Goal: Transaction & Acquisition: Purchase product/service

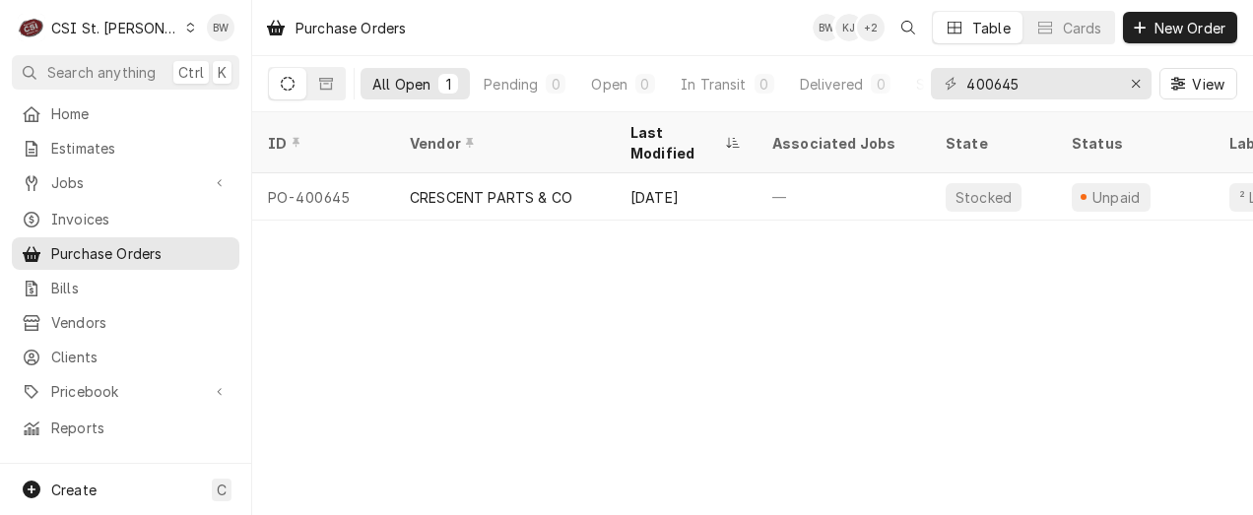
click at [519, 43] on div "Purchase Orders BW KJ + 2 Table Cards New Order" at bounding box center [752, 27] width 1001 height 55
drag, startPoint x: 1059, startPoint y: 90, endPoint x: 924, endPoint y: 87, distance: 135.0
click at [931, 89] on div "400645" at bounding box center [1041, 84] width 221 height 32
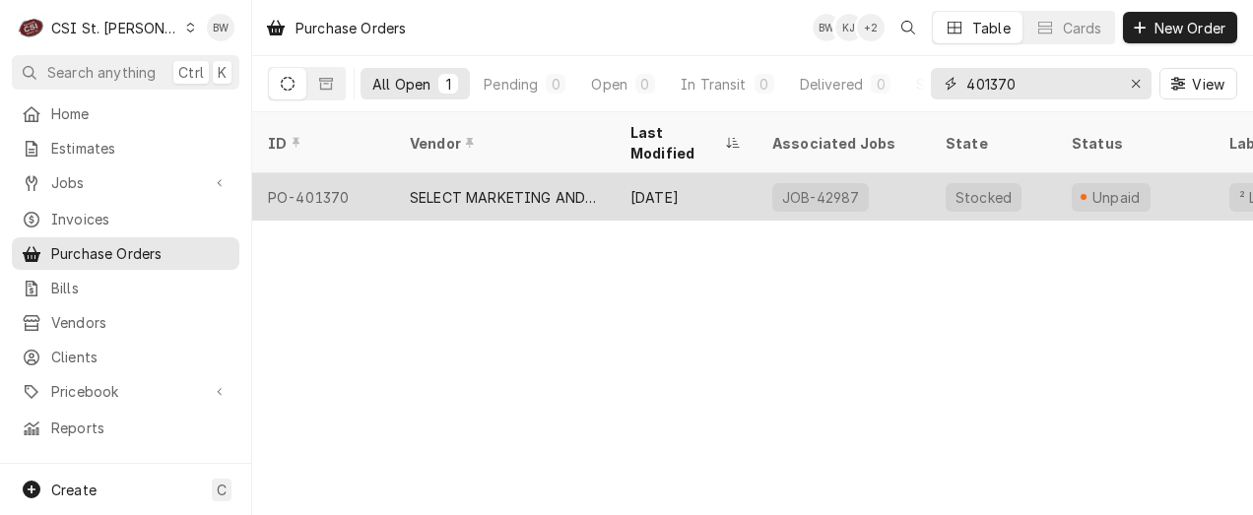
type input "401370"
click at [340, 173] on div "PO-401370" at bounding box center [323, 196] width 142 height 47
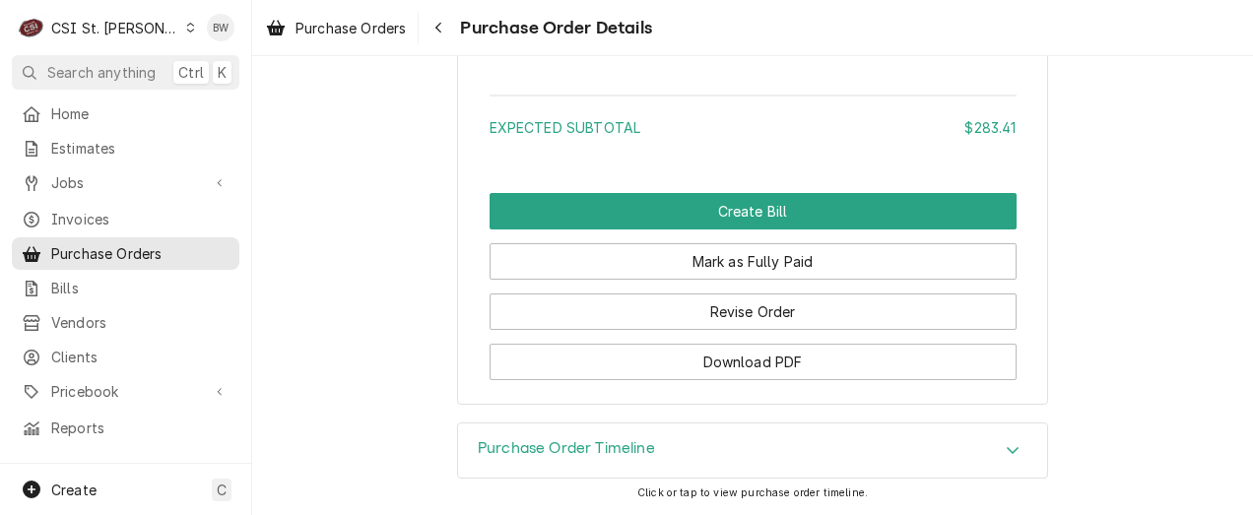
scroll to position [2068, 0]
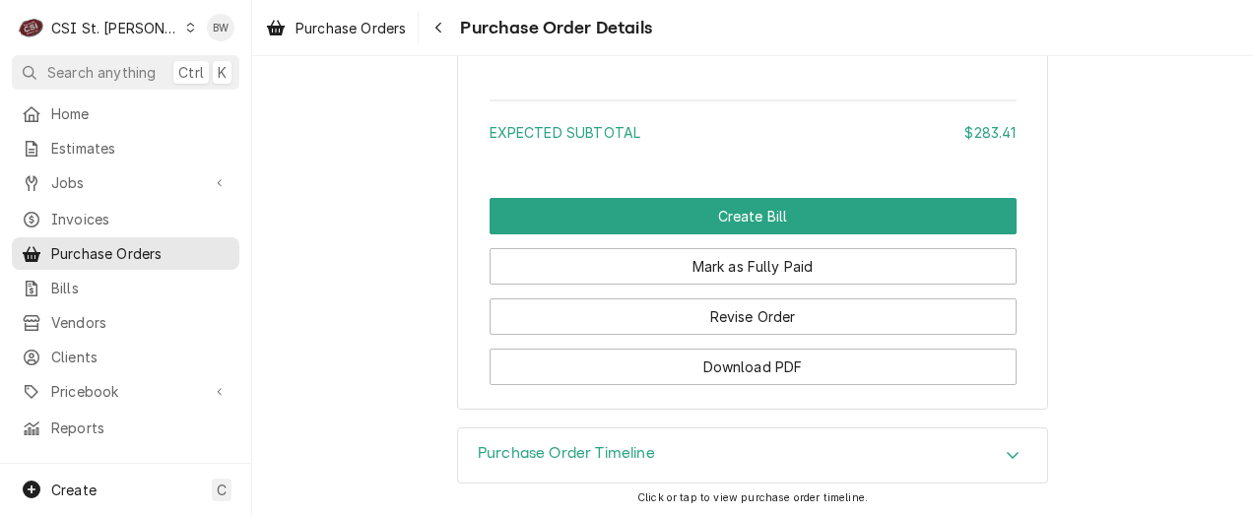
scroll to position [1970, 0]
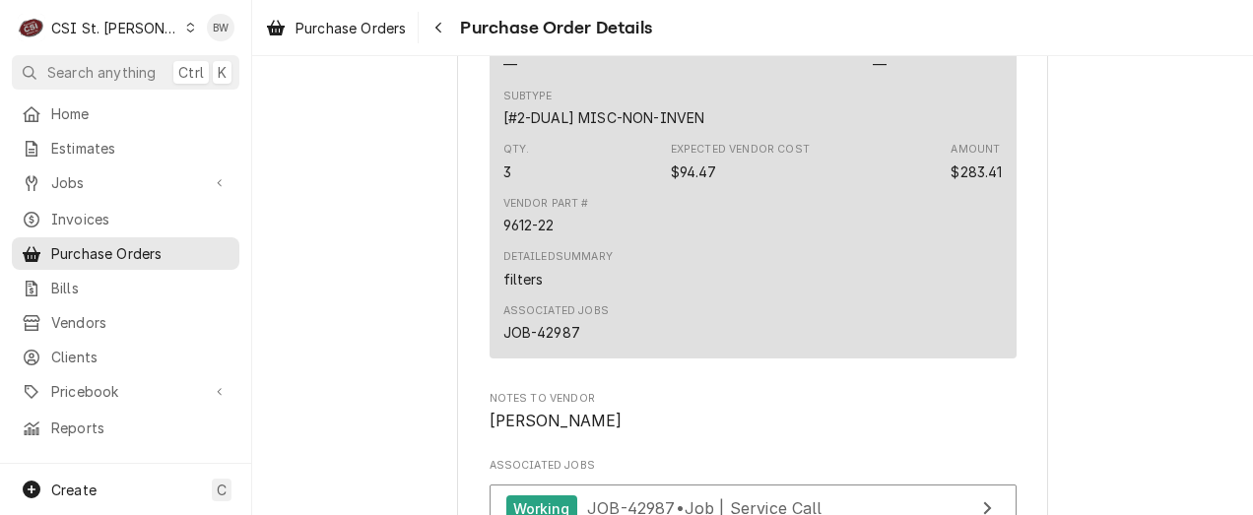
scroll to position [1477, 0]
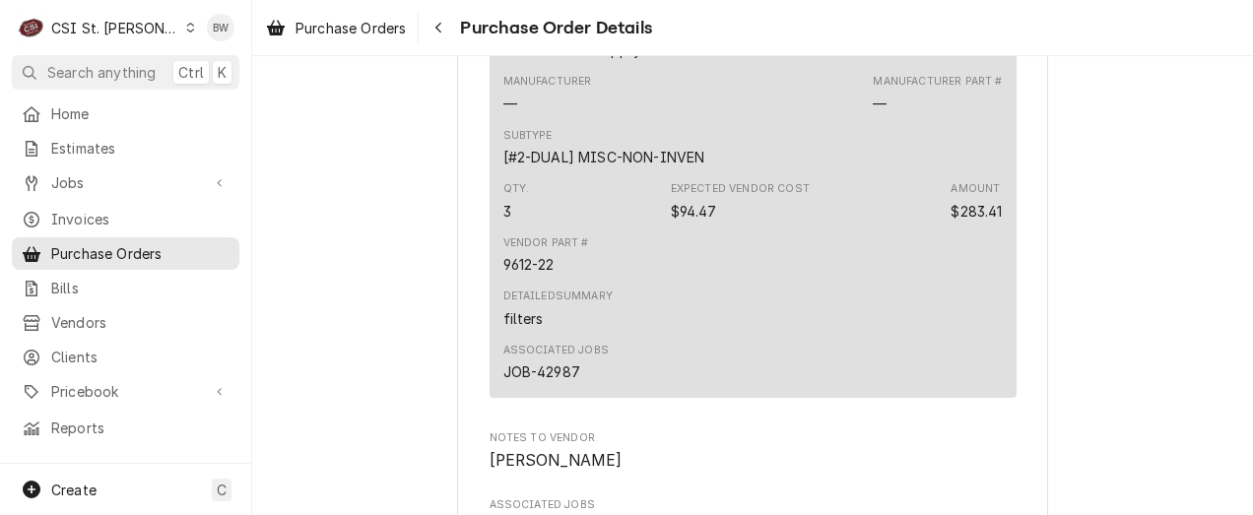
click at [366, 22] on span "Purchase Orders" at bounding box center [350, 28] width 110 height 21
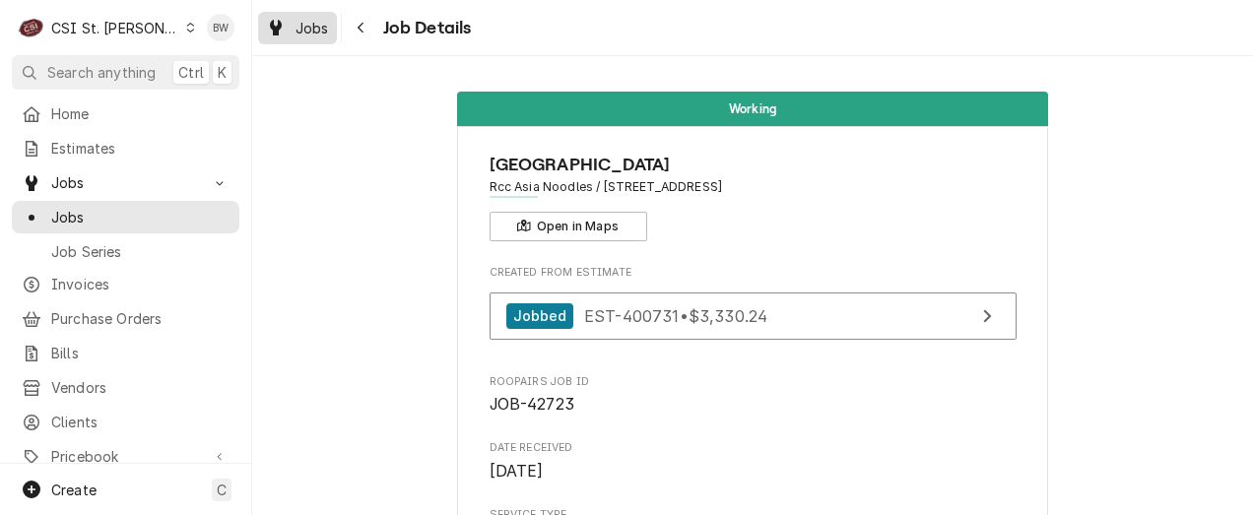
scroll to position [3152, 0]
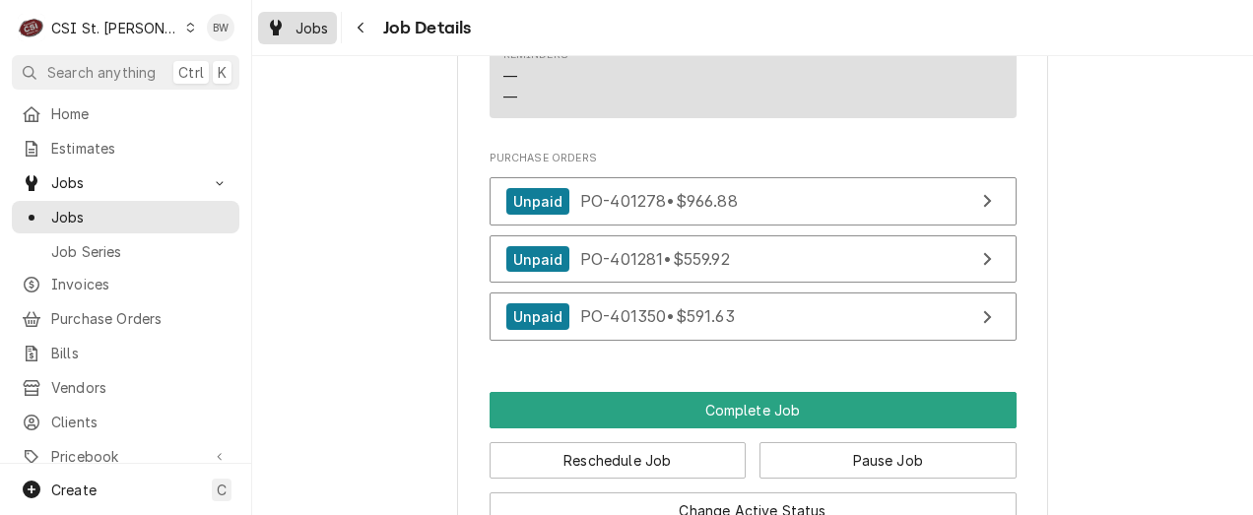
click at [304, 26] on span "Jobs" at bounding box center [311, 28] width 33 height 21
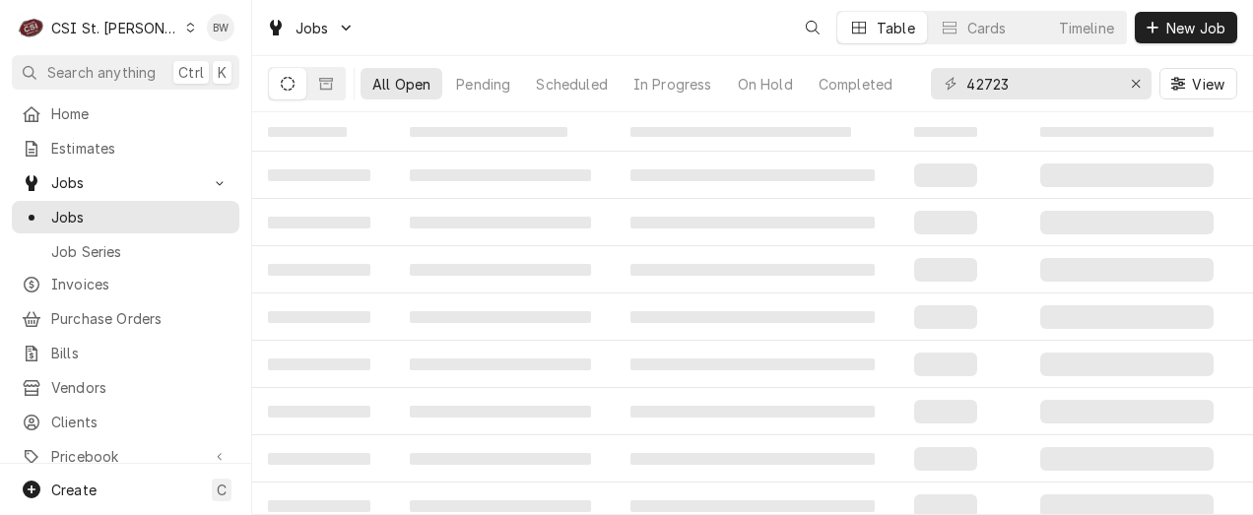
click at [982, 85] on input "42723" at bounding box center [1040, 84] width 148 height 32
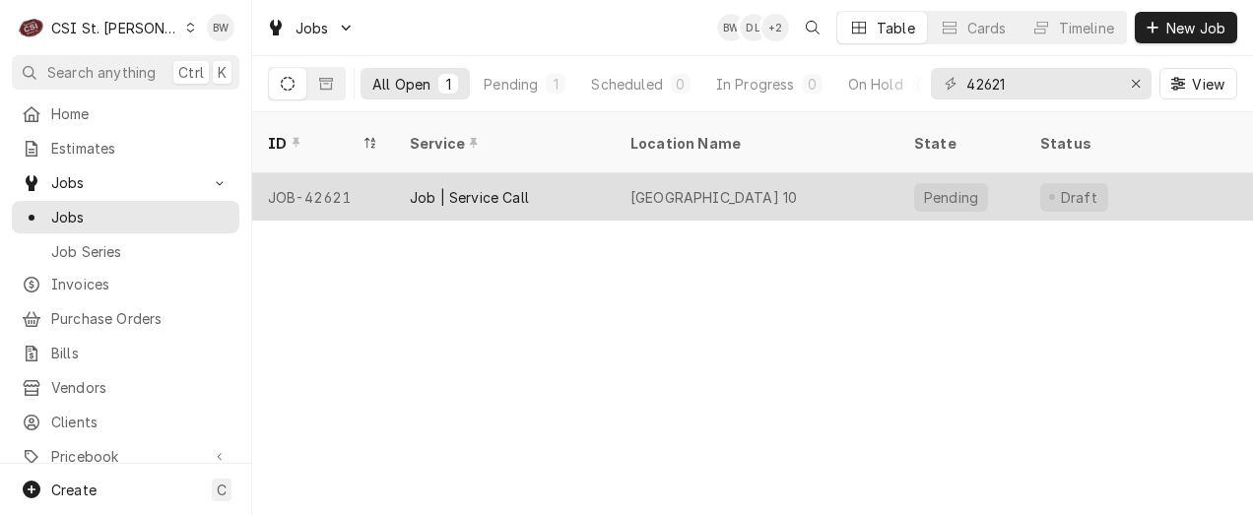
type input "42621"
click at [323, 173] on div "JOB-42621" at bounding box center [323, 196] width 142 height 47
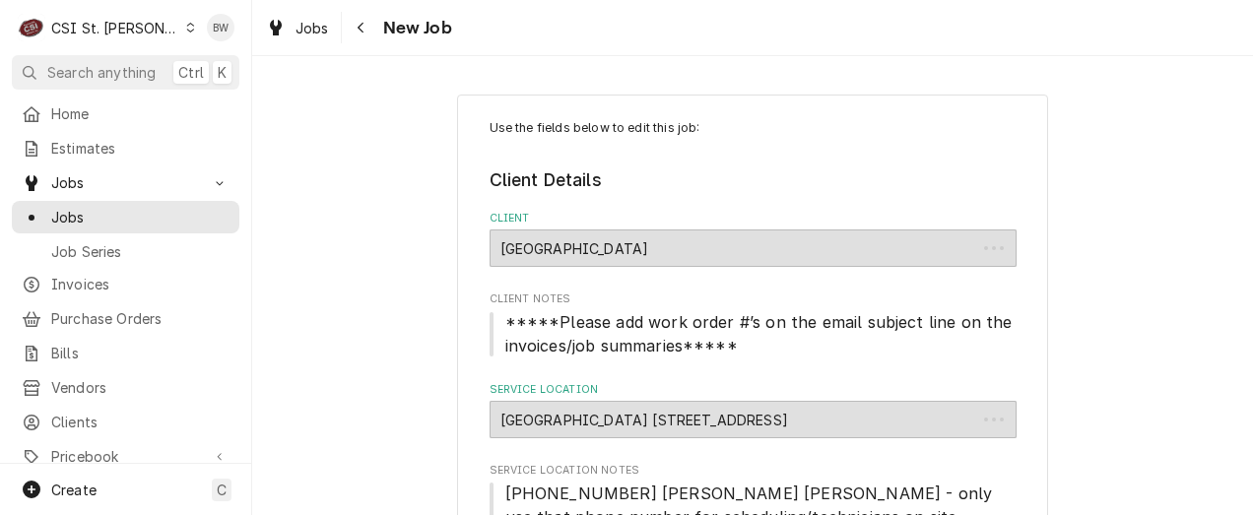
type textarea "x"
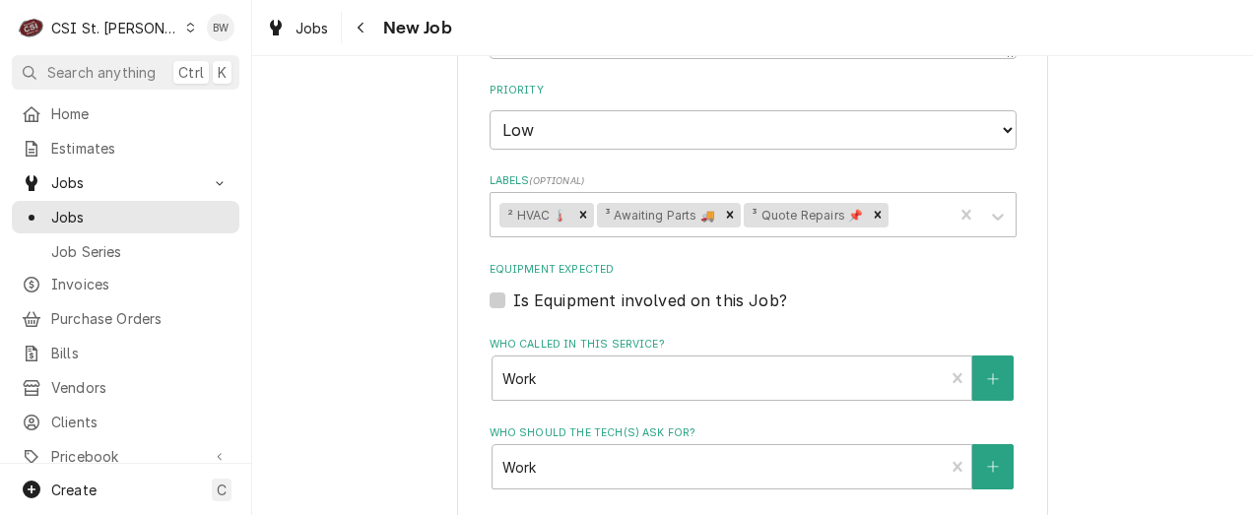
scroll to position [1237, 0]
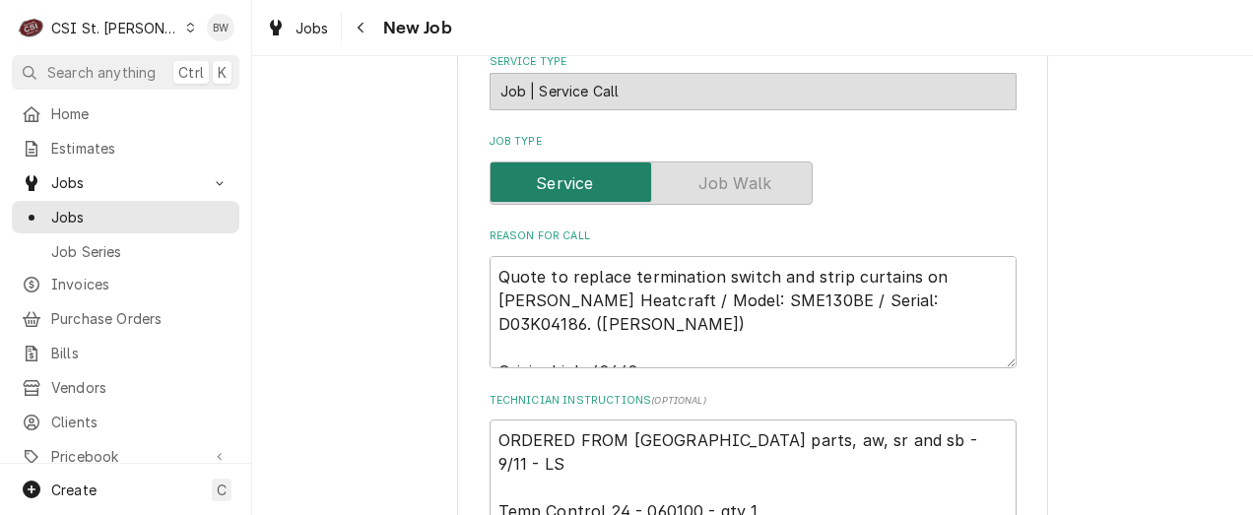
scroll to position [843, 0]
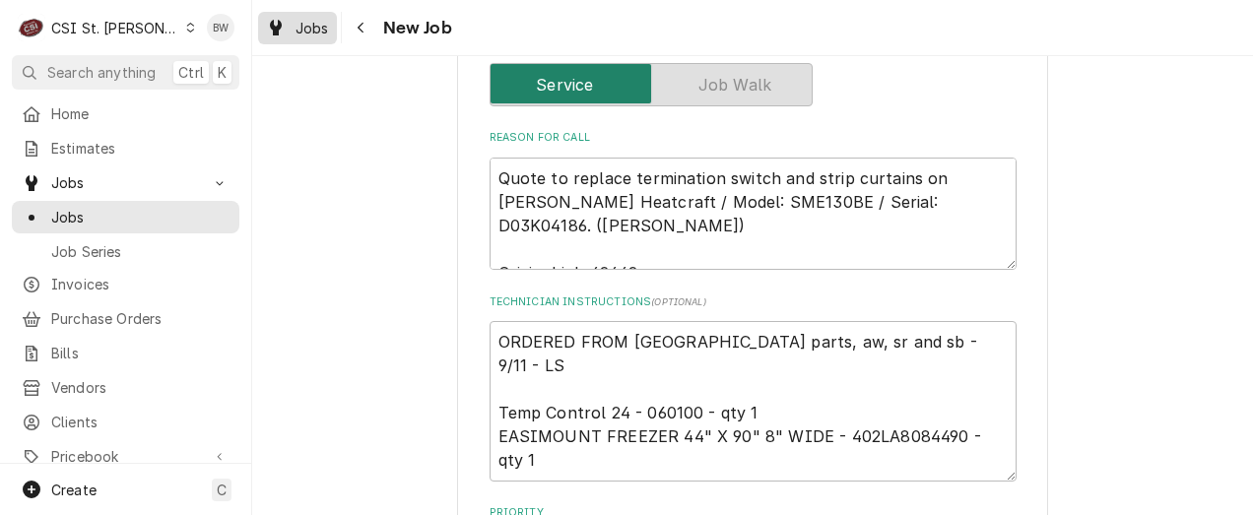
click at [304, 29] on span "Jobs" at bounding box center [311, 28] width 33 height 21
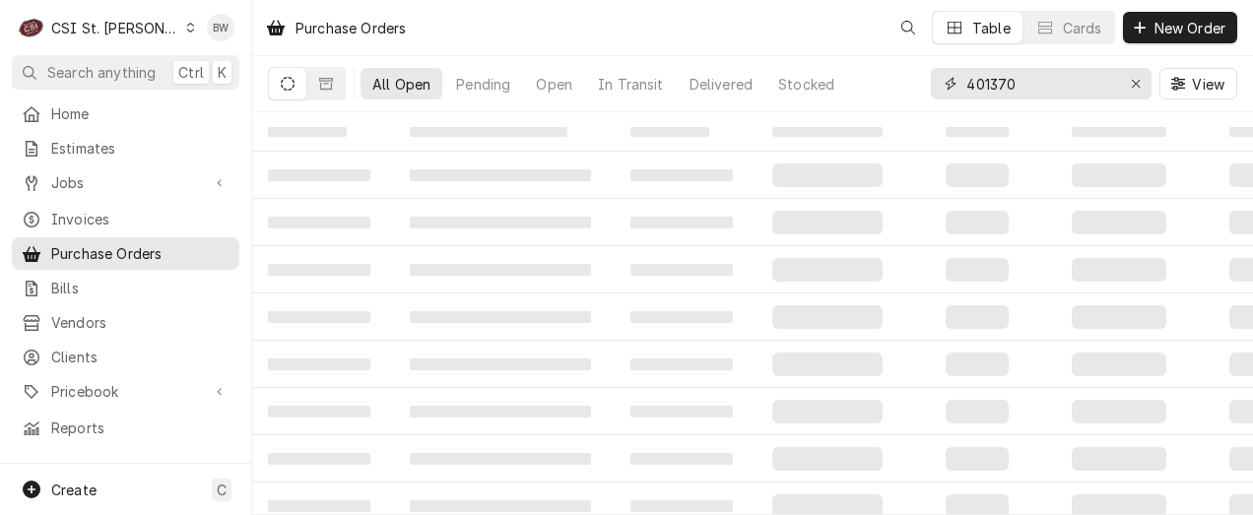
drag, startPoint x: 1037, startPoint y: 90, endPoint x: 907, endPoint y: 89, distance: 130.0
click at [914, 89] on div "All Open Pending Open In Transit Delivered Stocked 401370 View" at bounding box center [752, 83] width 969 height 55
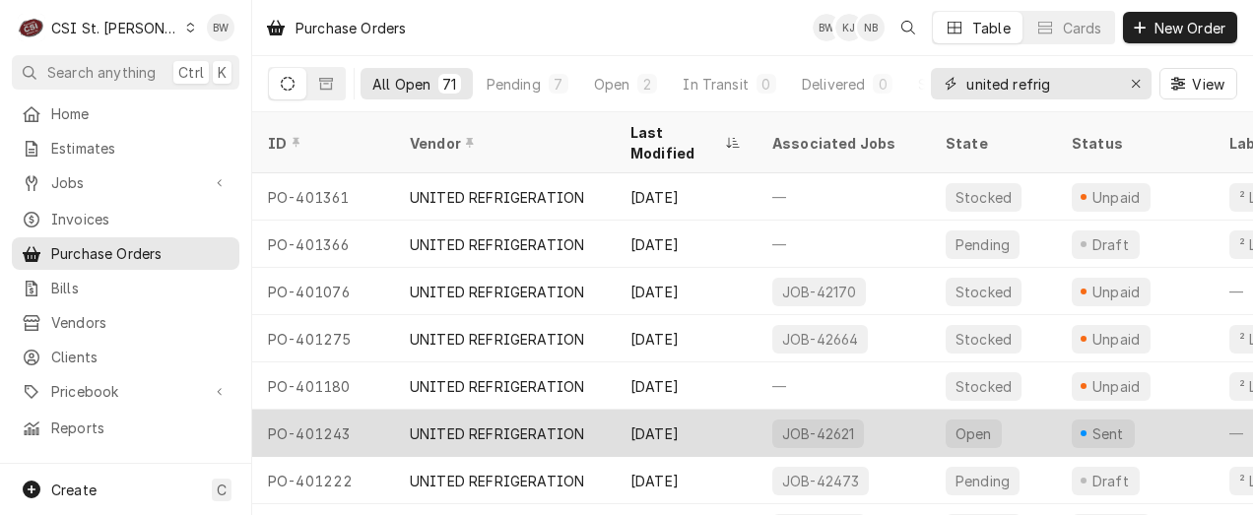
type input "united refrig"
click at [316, 410] on div "PO-401243" at bounding box center [323, 433] width 142 height 47
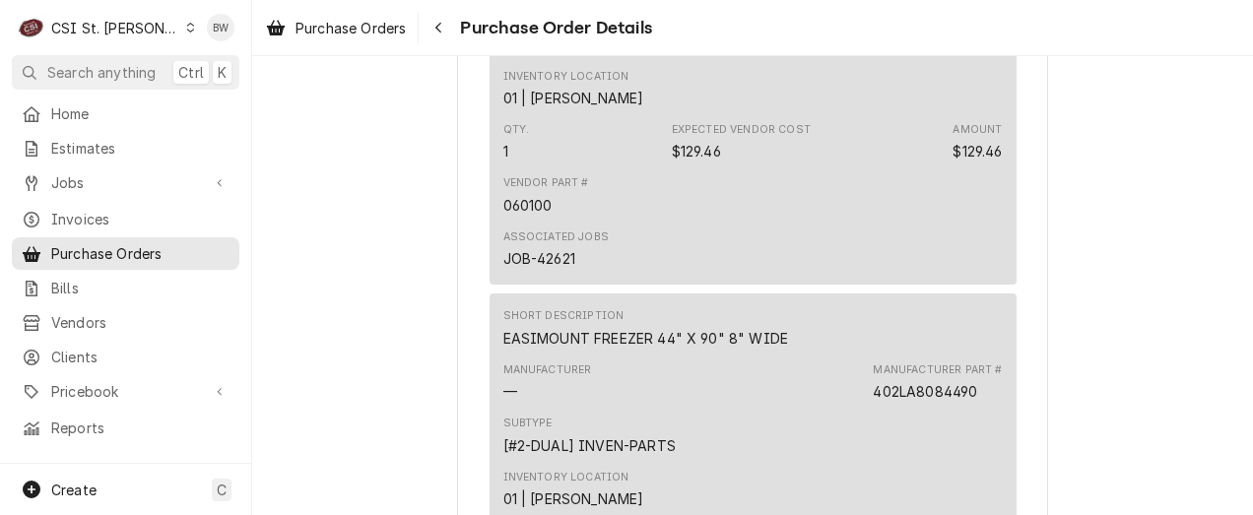
scroll to position [1313, 0]
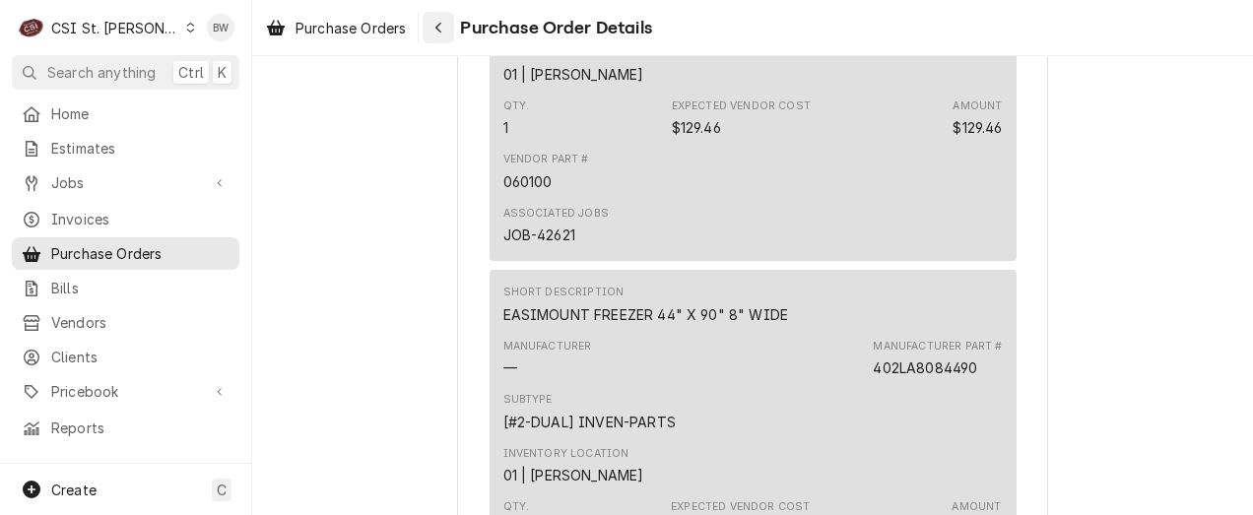
click at [443, 33] on icon "Navigate back" at bounding box center [438, 28] width 9 height 14
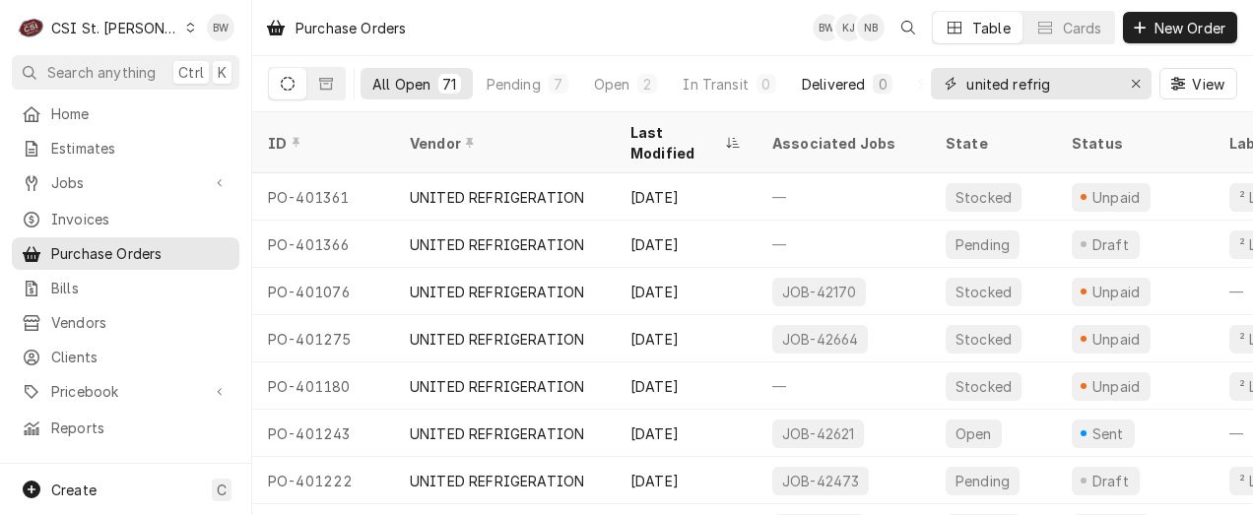
drag, startPoint x: 1097, startPoint y: 82, endPoint x: 891, endPoint y: 85, distance: 205.9
click at [891, 85] on div "All Open 71 Pending 7 Open 2 In Transit 0 Delivered 0 Stocked 62 united refrig …" at bounding box center [752, 83] width 969 height 55
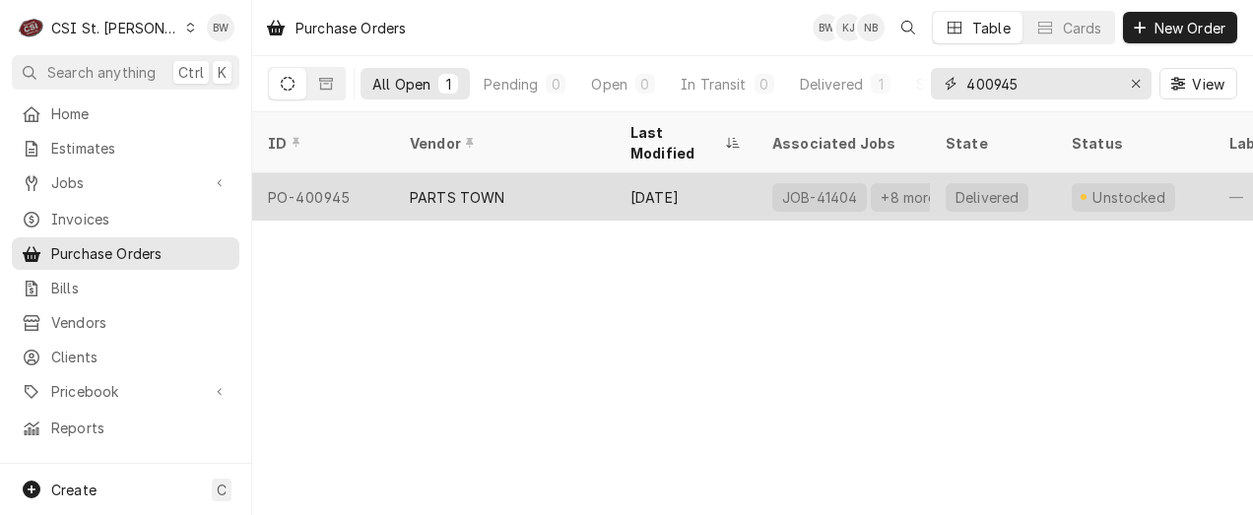
type input "400945"
click at [349, 175] on div "PO-400945" at bounding box center [323, 196] width 142 height 47
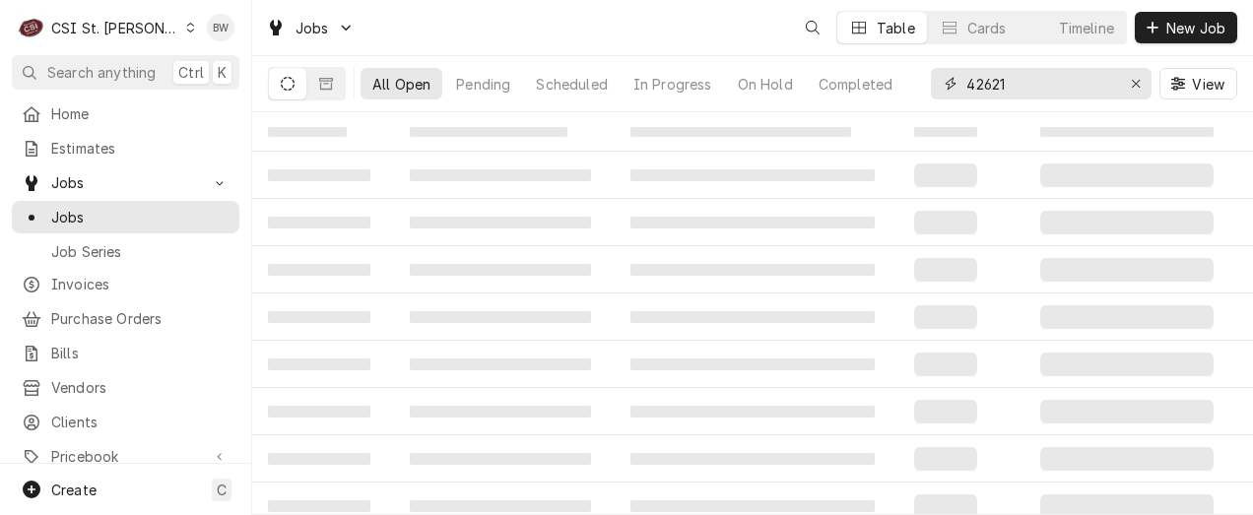
drag, startPoint x: 1020, startPoint y: 84, endPoint x: 938, endPoint y: 90, distance: 82.9
click at [938, 90] on div "42621" at bounding box center [1041, 84] width 221 height 32
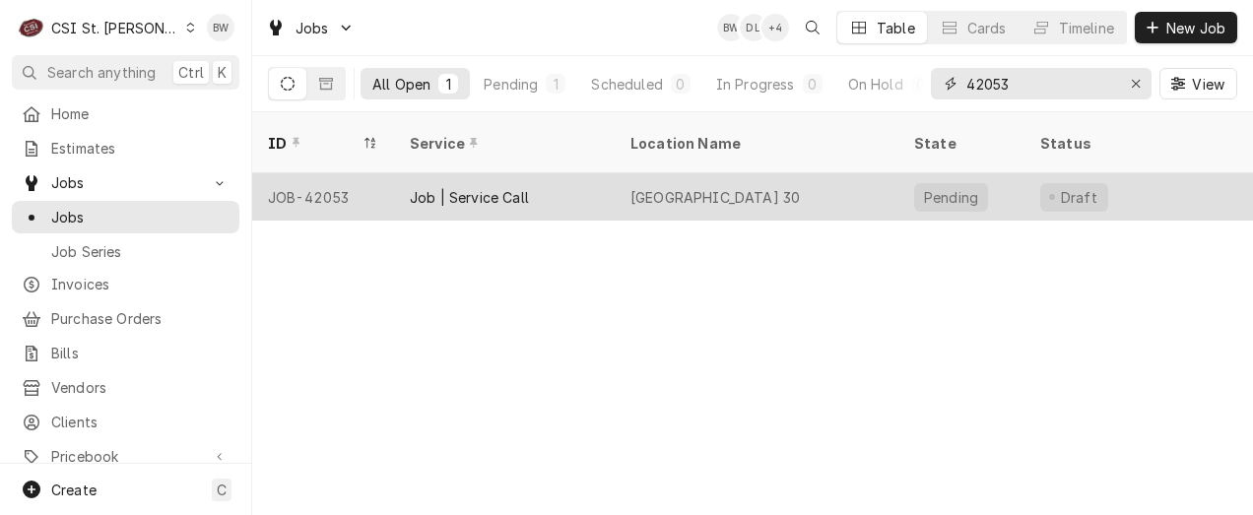
type input "42053"
click at [330, 173] on div "JOB-42053" at bounding box center [323, 196] width 142 height 47
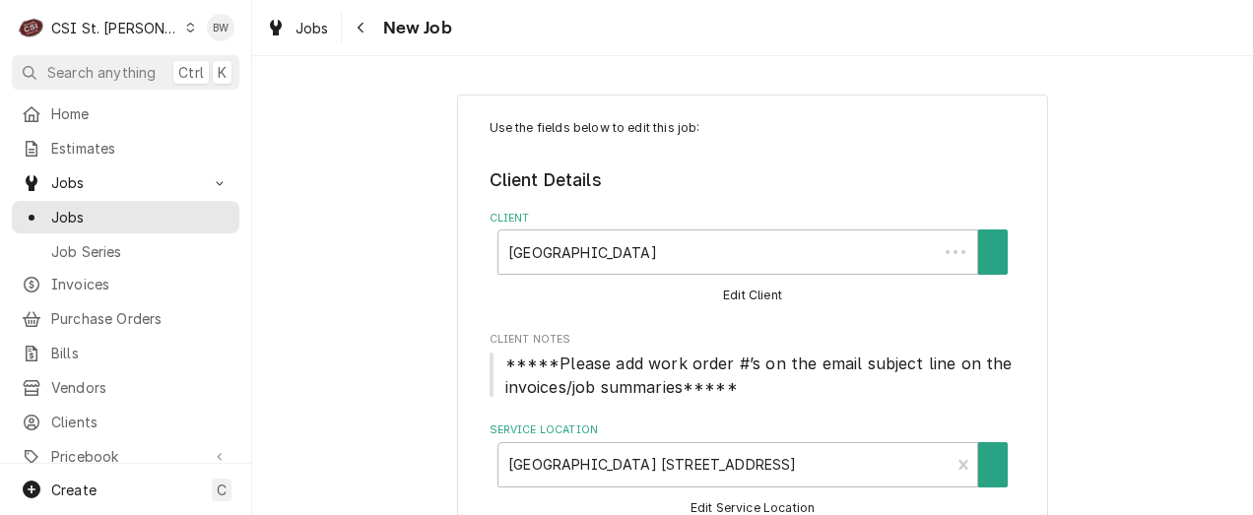
type textarea "x"
click at [368, 18] on div "Navigate back" at bounding box center [362, 28] width 20 height 20
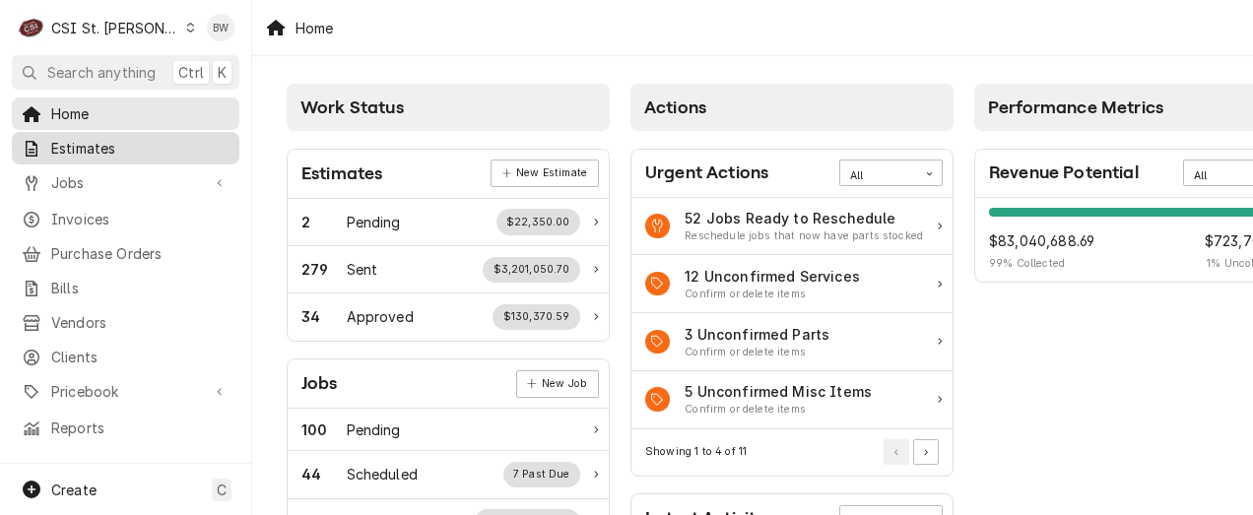
click at [112, 138] on span "Estimates" at bounding box center [140, 148] width 178 height 21
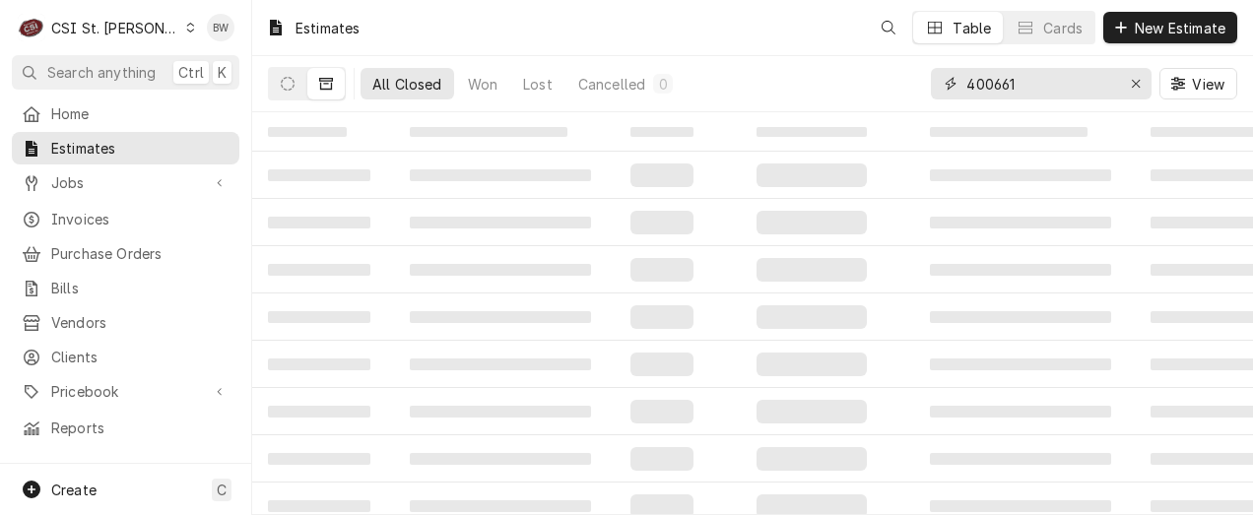
click at [1017, 87] on input "400661" at bounding box center [1040, 84] width 148 height 32
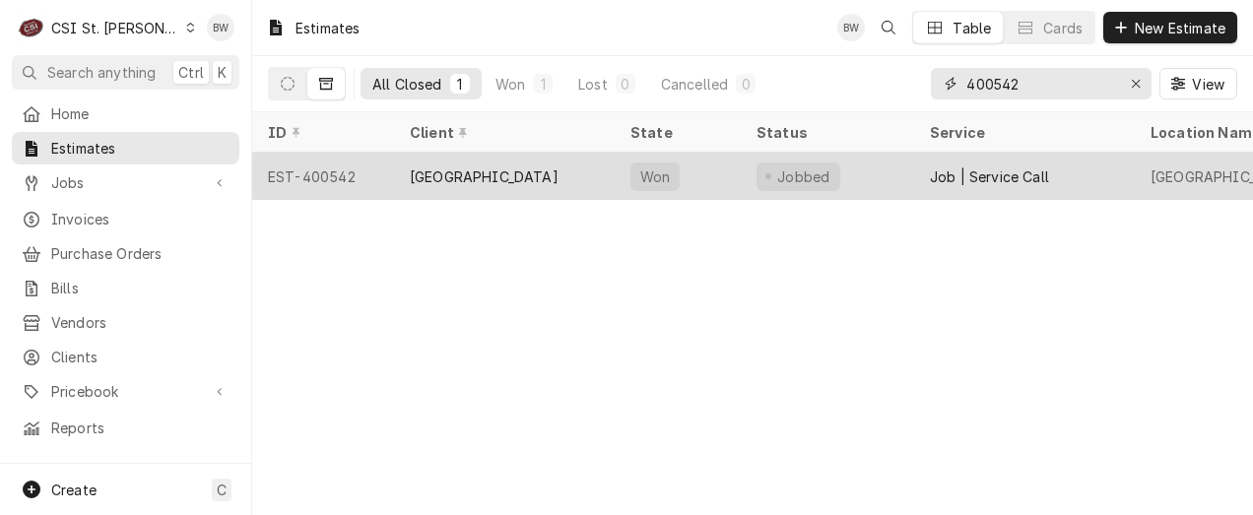
type input "400542"
click at [357, 176] on div "EST-400542" at bounding box center [323, 176] width 142 height 47
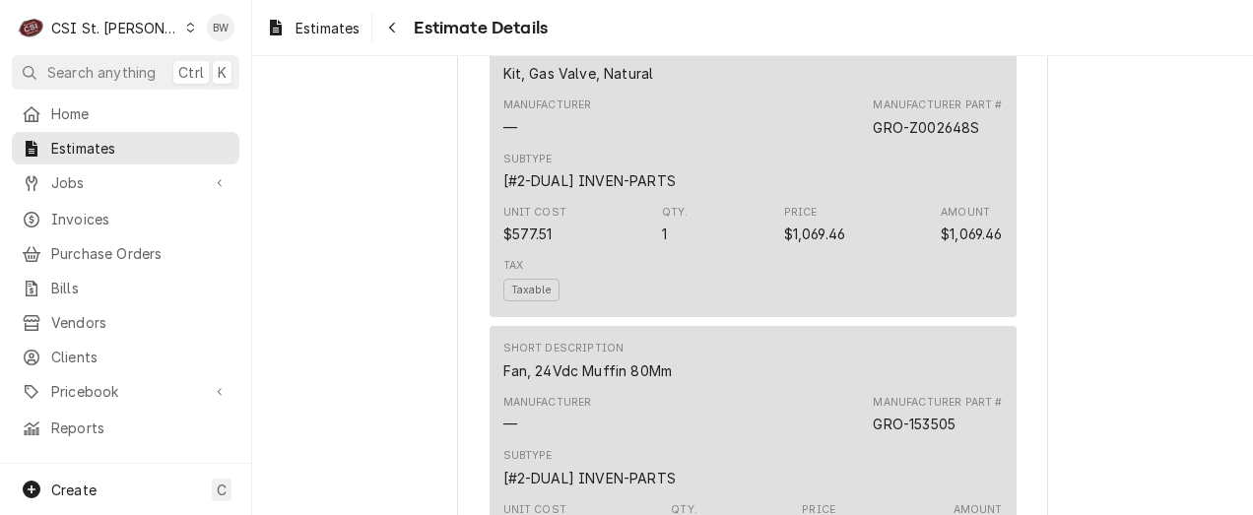
scroll to position [2462, 0]
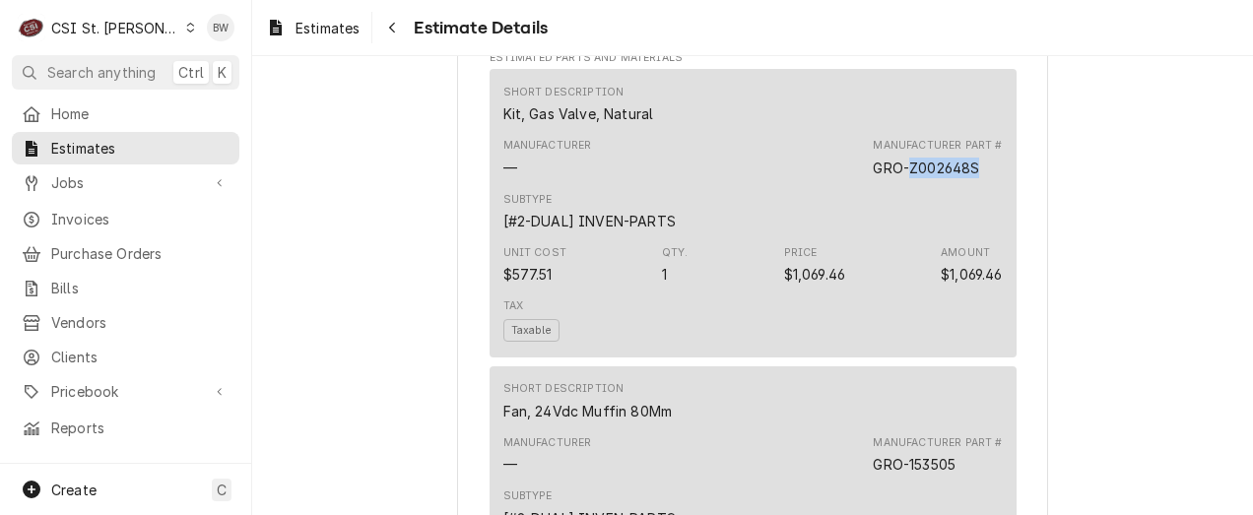
drag, startPoint x: 975, startPoint y: 229, endPoint x: 905, endPoint y: 229, distance: 69.9
click at [905, 177] on div "Manufacturer Part # GRO-Z002648S" at bounding box center [937, 157] width 129 height 39
copy div "Z002648S"
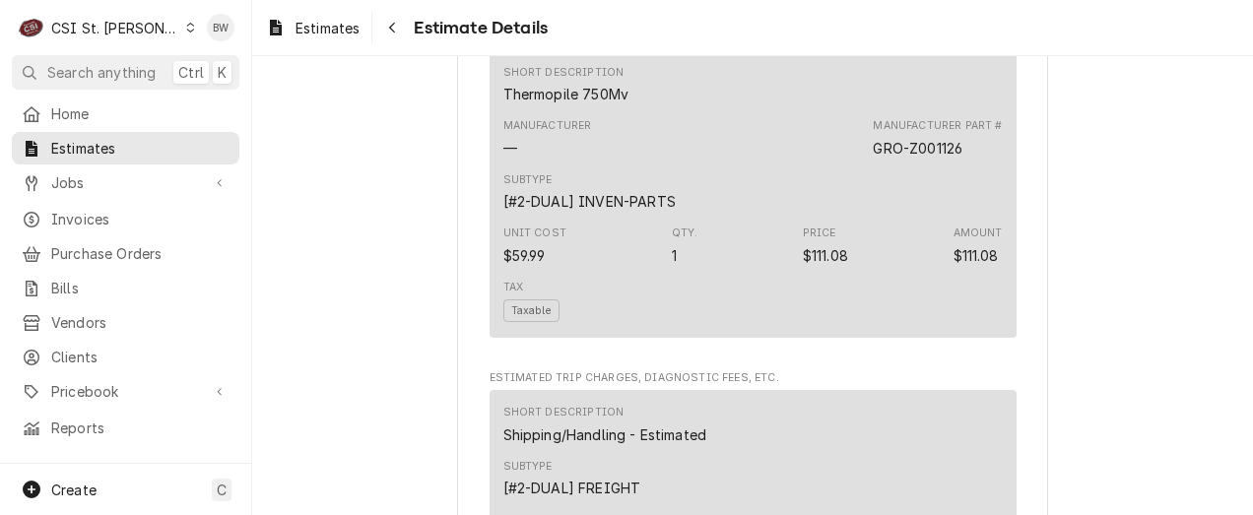
scroll to position [4531, 0]
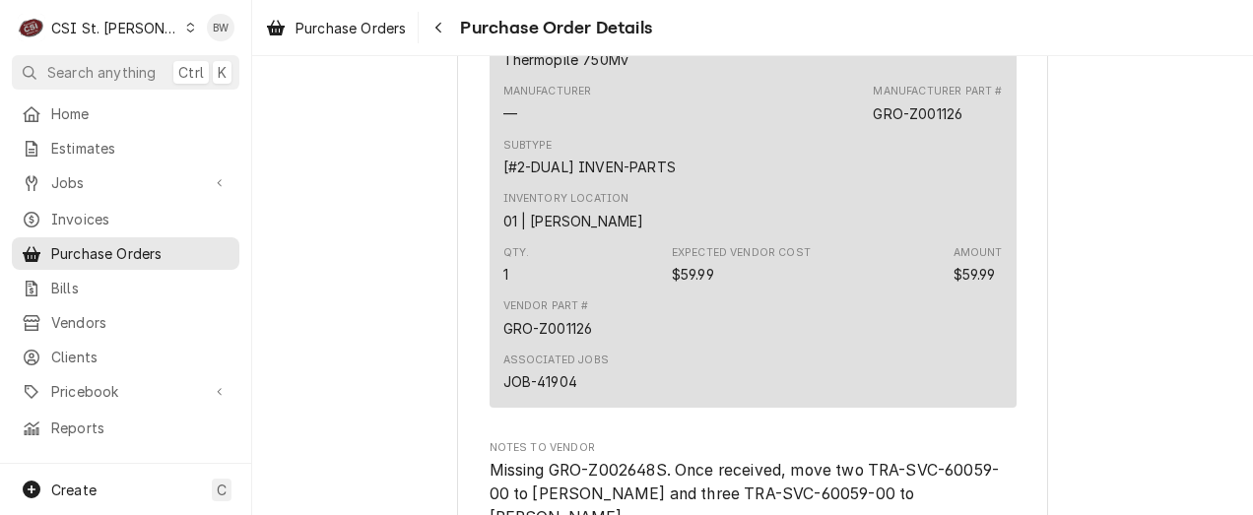
scroll to position [7387, 0]
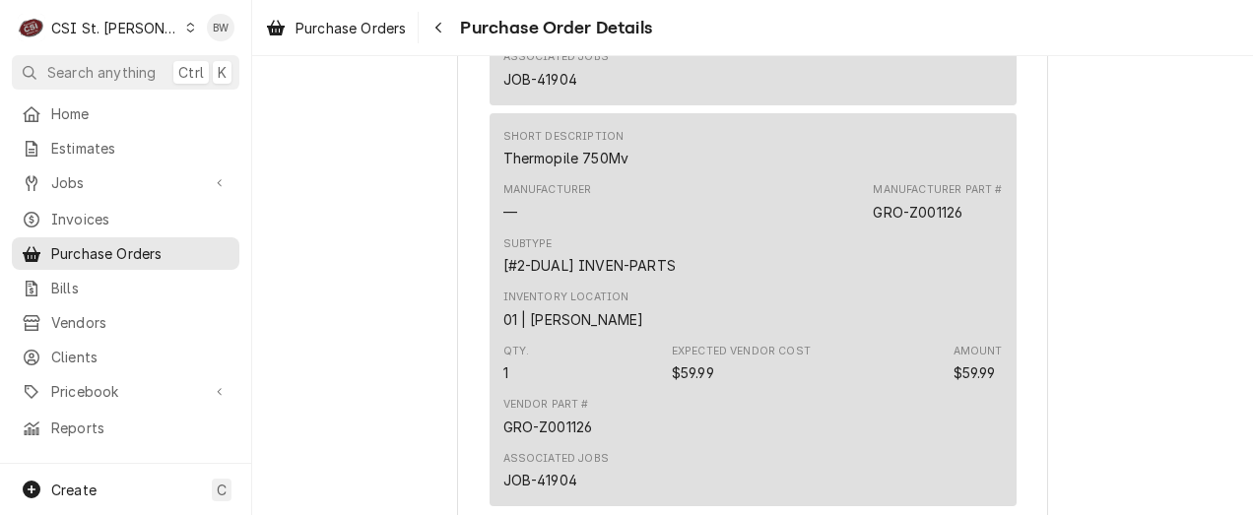
drag, startPoint x: 453, startPoint y: 27, endPoint x: 449, endPoint y: 127, distance: 100.5
click at [449, 127] on div "Purchase Orders Purchase Order Details Unstocked Vendor PARTS TOWN PARTS TOWN 1…" at bounding box center [752, 257] width 1001 height 515
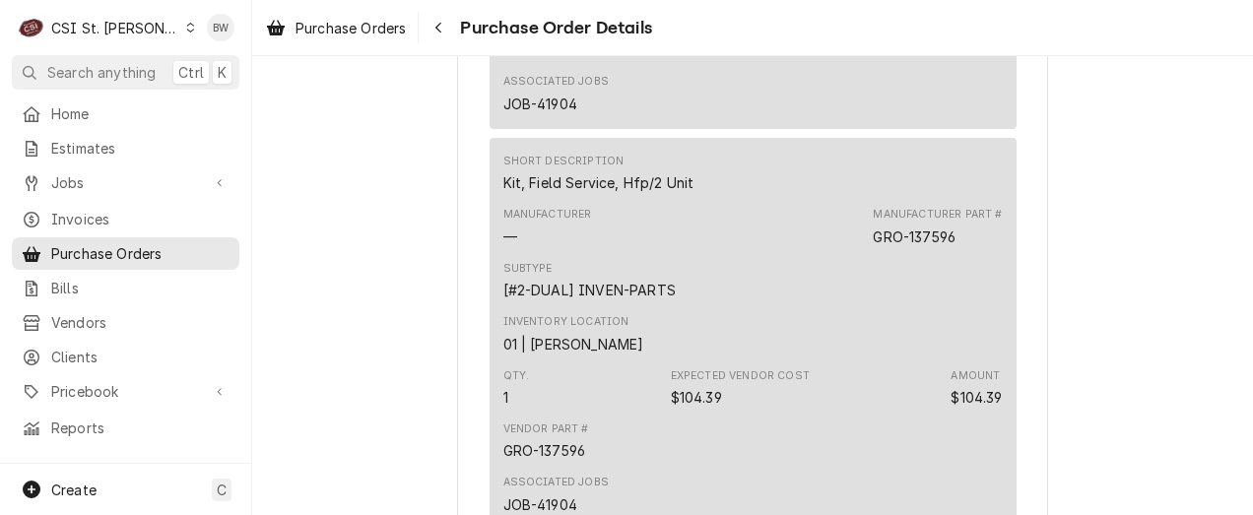
scroll to position [6895, 0]
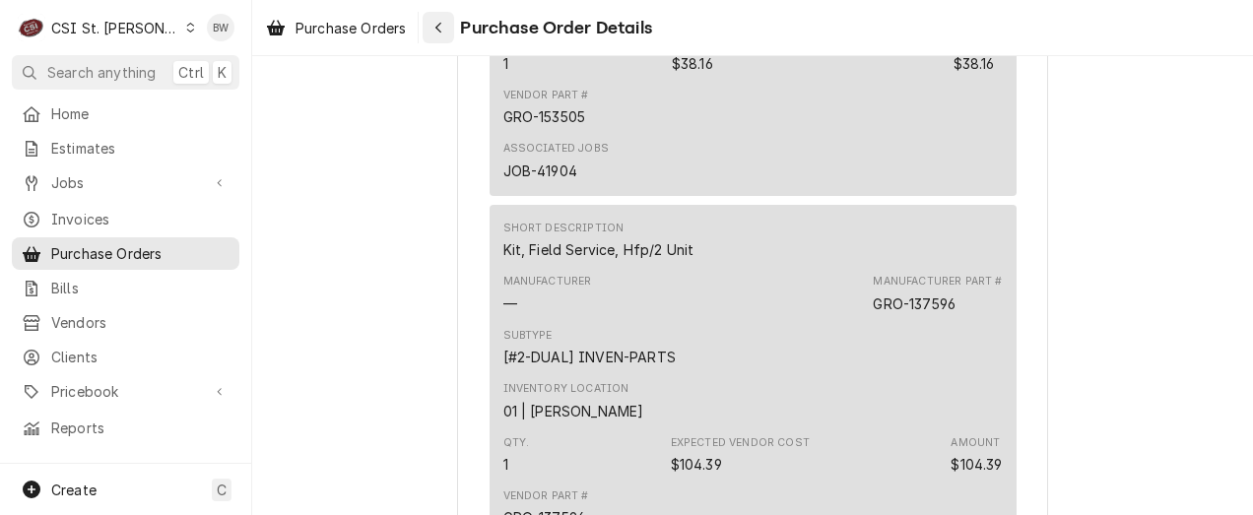
click at [443, 18] on div "Navigate back" at bounding box center [438, 28] width 20 height 20
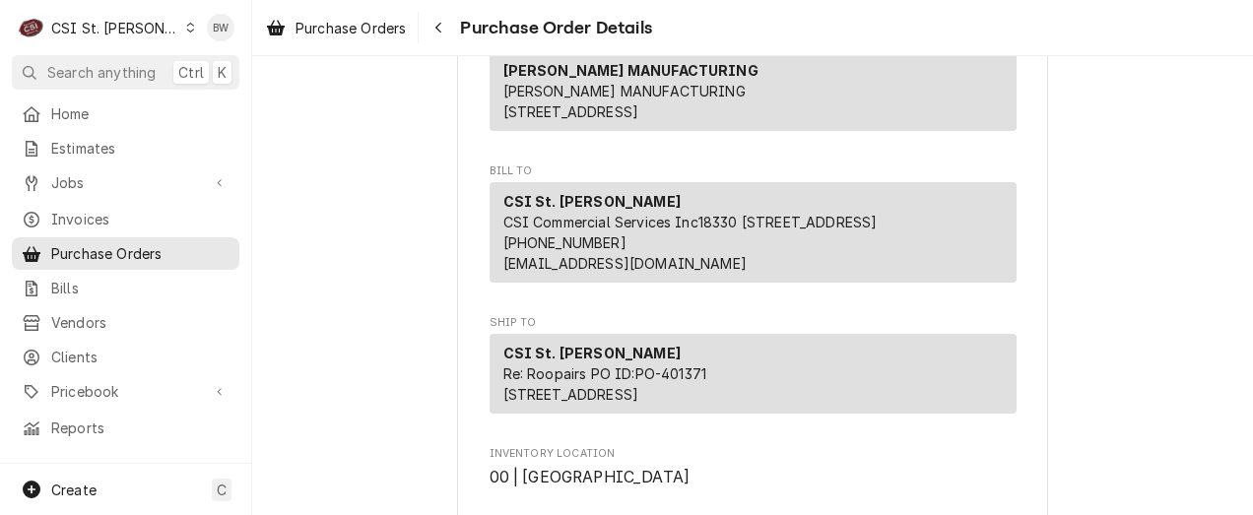
scroll to position [197, 0]
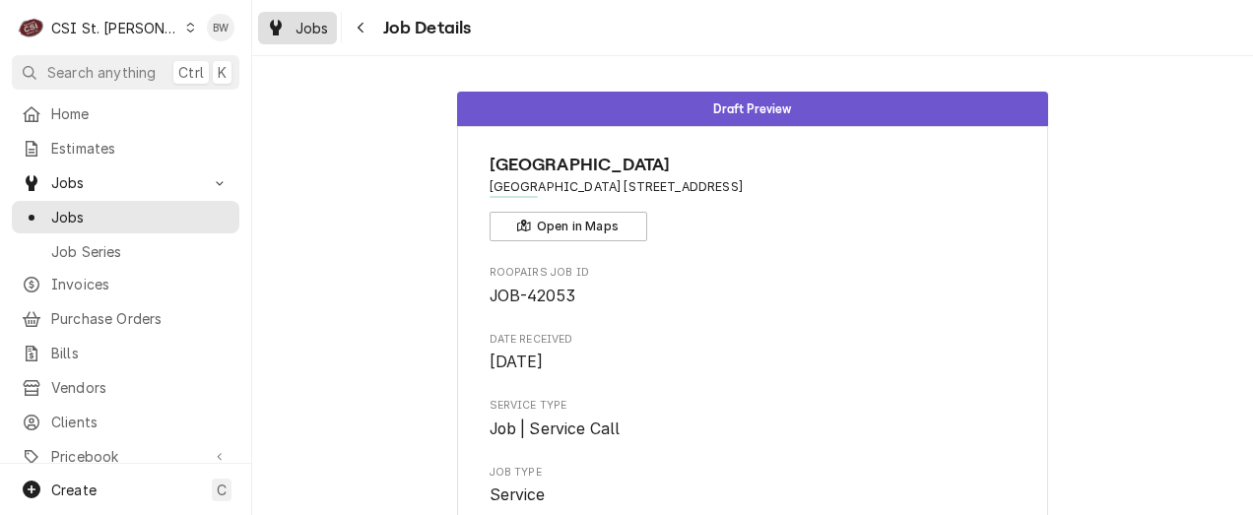
click at [318, 34] on span "Jobs" at bounding box center [311, 28] width 33 height 21
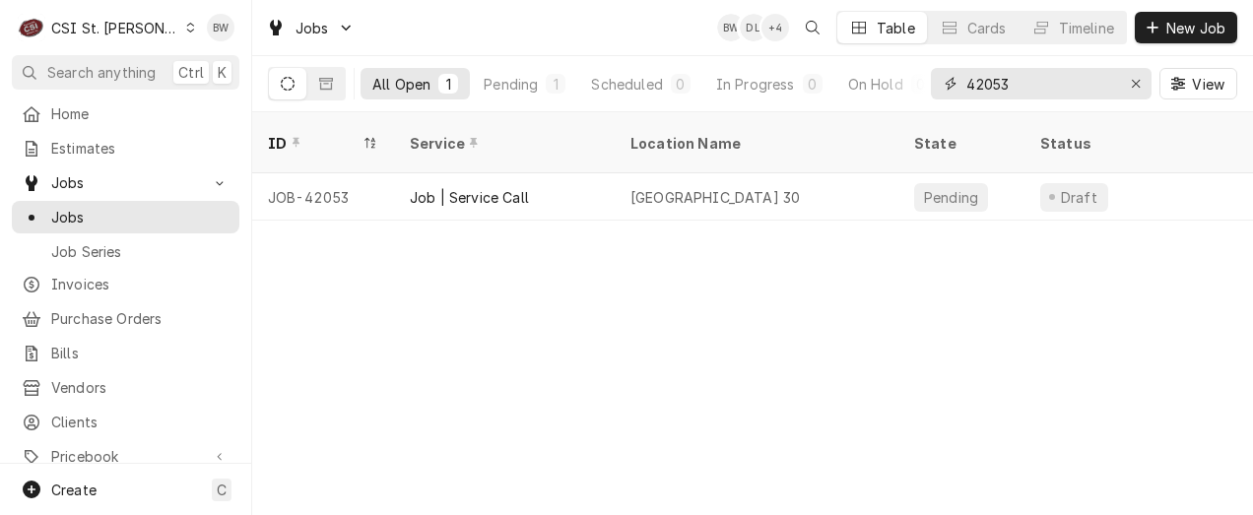
drag, startPoint x: 1047, startPoint y: 83, endPoint x: 987, endPoint y: 87, distance: 60.2
click at [987, 87] on input "42053" at bounding box center [1040, 84] width 148 height 32
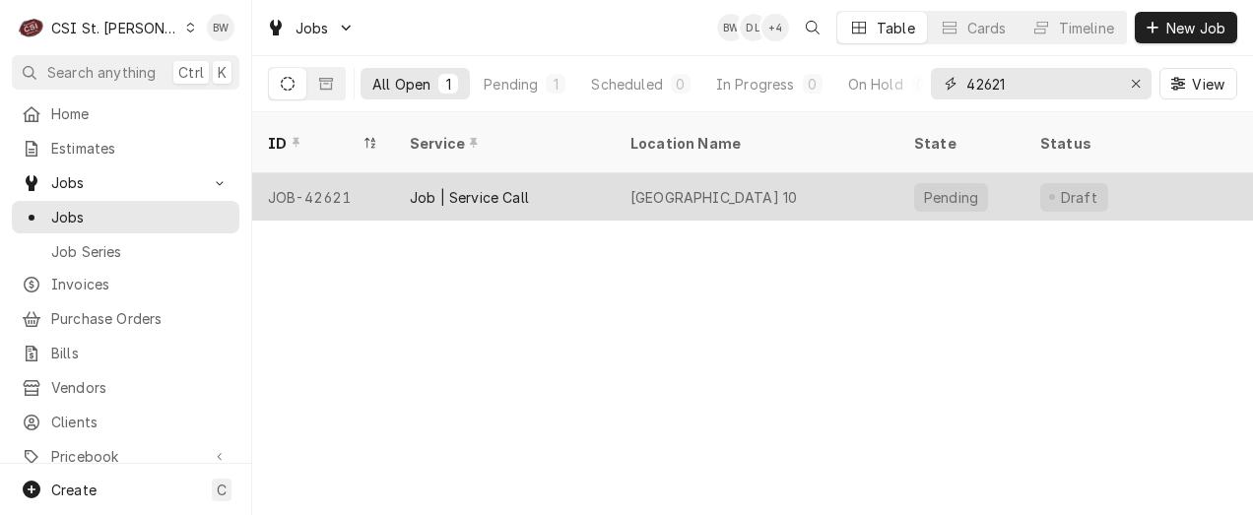
type input "42621"
click at [353, 179] on div "JOB-42621" at bounding box center [323, 196] width 142 height 47
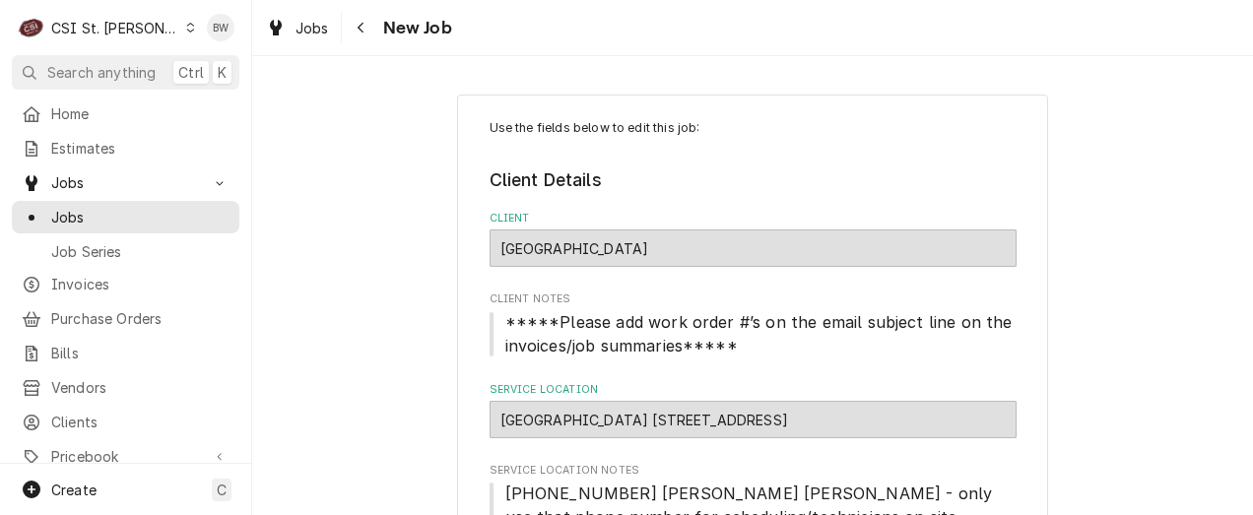
type textarea "x"
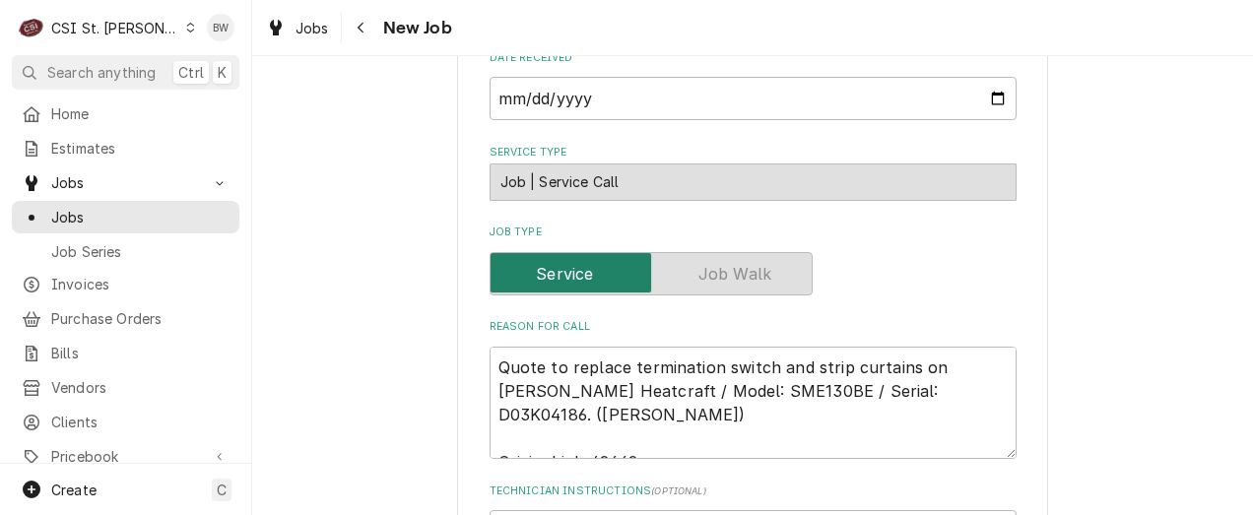
scroll to position [548, 0]
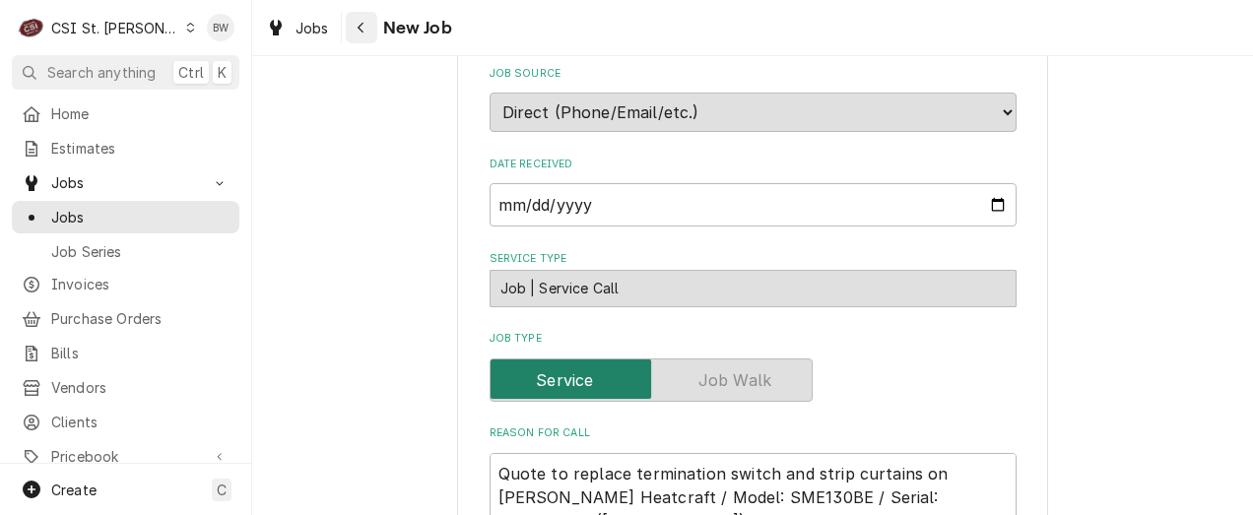
click at [363, 32] on icon "Navigate back" at bounding box center [361, 28] width 9 height 14
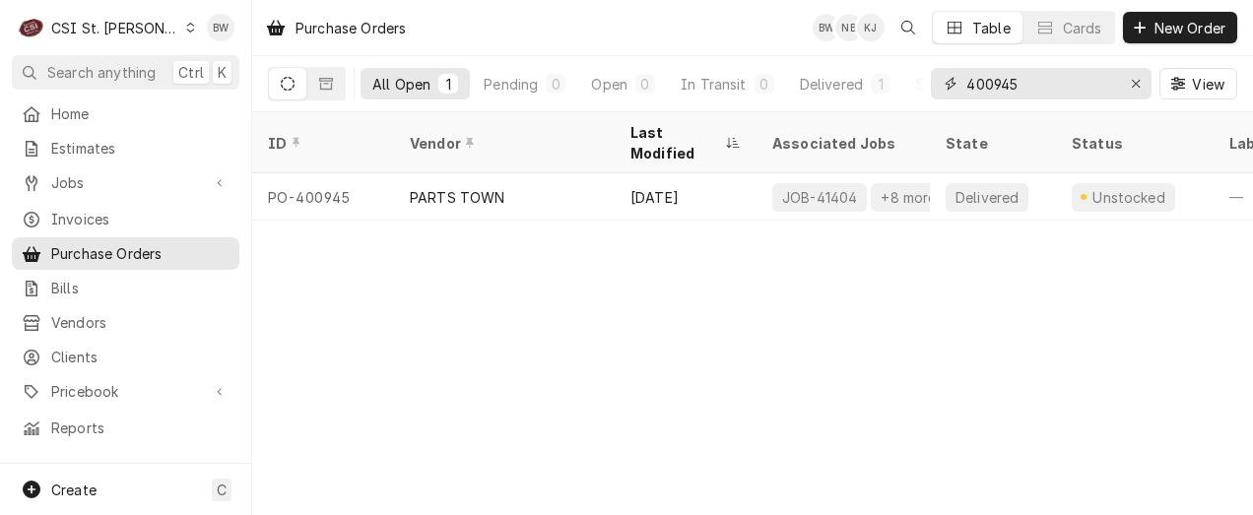
drag, startPoint x: 1087, startPoint y: 81, endPoint x: 953, endPoint y: 82, distance: 134.0
click at [953, 82] on div "400945" at bounding box center [1041, 84] width 221 height 32
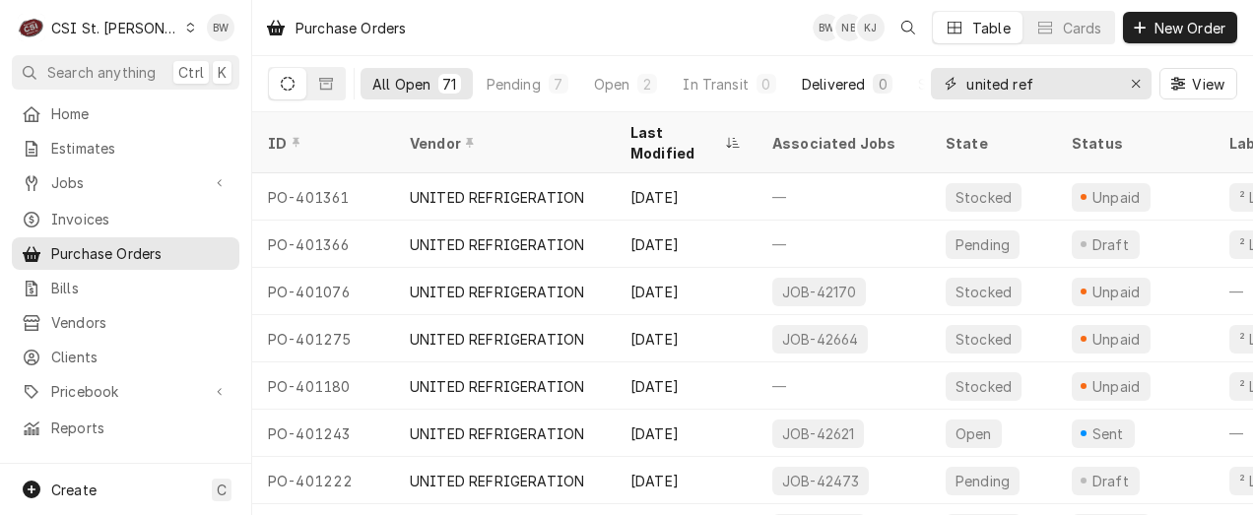
drag, startPoint x: 1069, startPoint y: 81, endPoint x: 882, endPoint y: 78, distance: 187.2
click at [882, 78] on div "All Open 71 Pending 7 Open 2 In Transit 0 Delivered 0 Stocked 62 united ref View" at bounding box center [752, 83] width 969 height 55
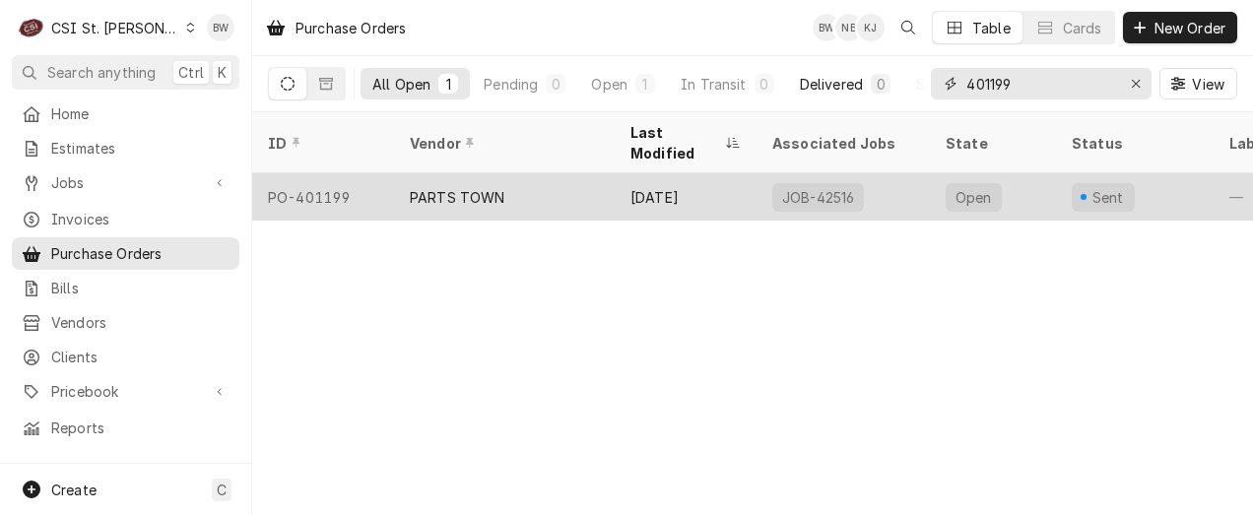
type input "401199"
click at [344, 173] on div "PO-401199" at bounding box center [323, 196] width 142 height 47
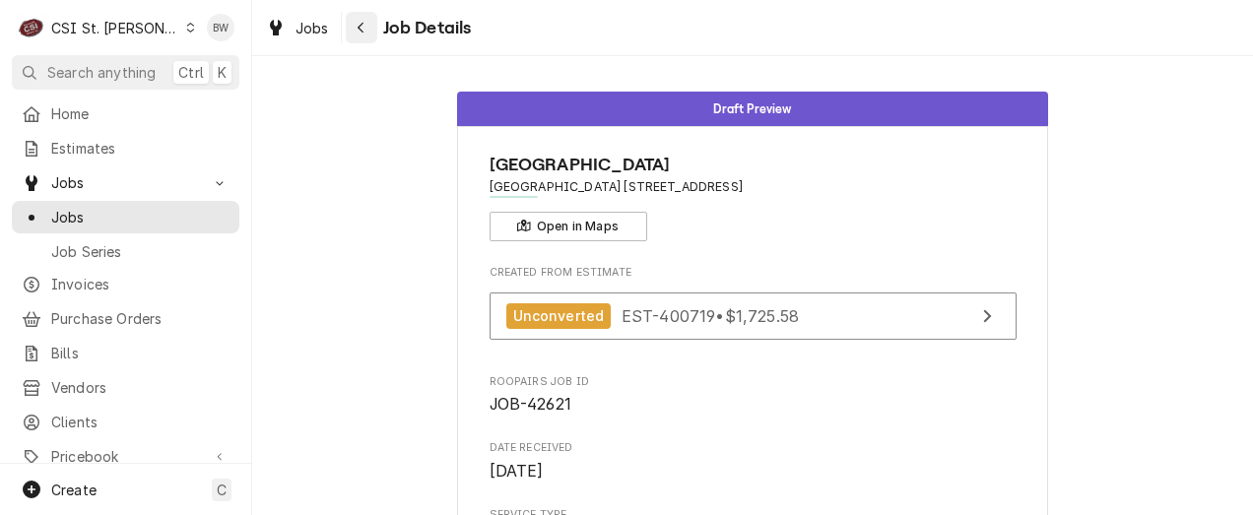
click at [361, 32] on icon "Navigate back" at bounding box center [361, 28] width 9 height 14
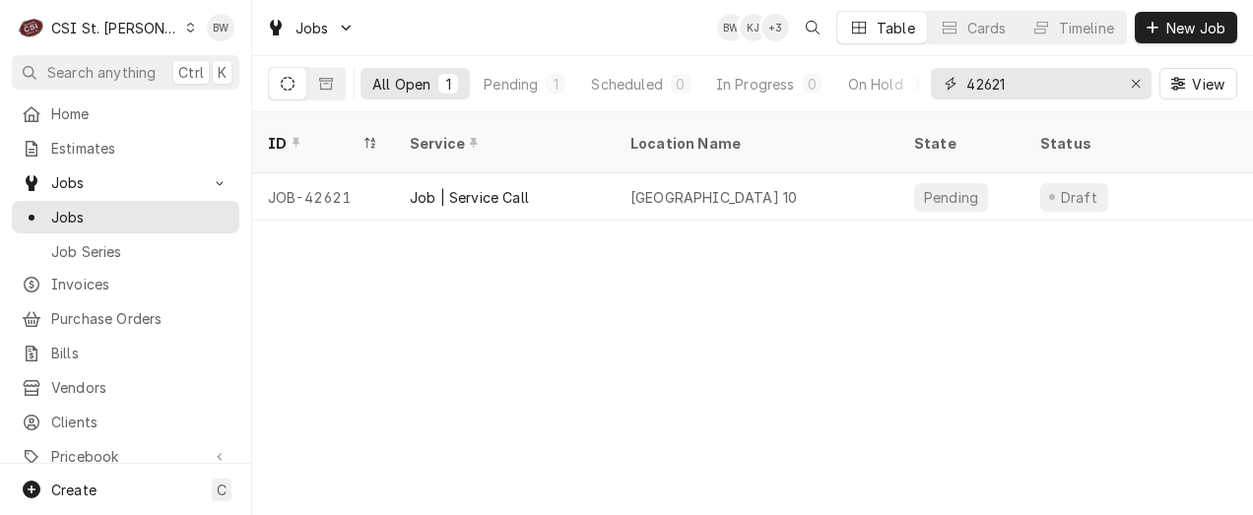
drag, startPoint x: 1024, startPoint y: 83, endPoint x: 985, endPoint y: 87, distance: 39.6
click at [985, 87] on input "42621" at bounding box center [1040, 84] width 148 height 32
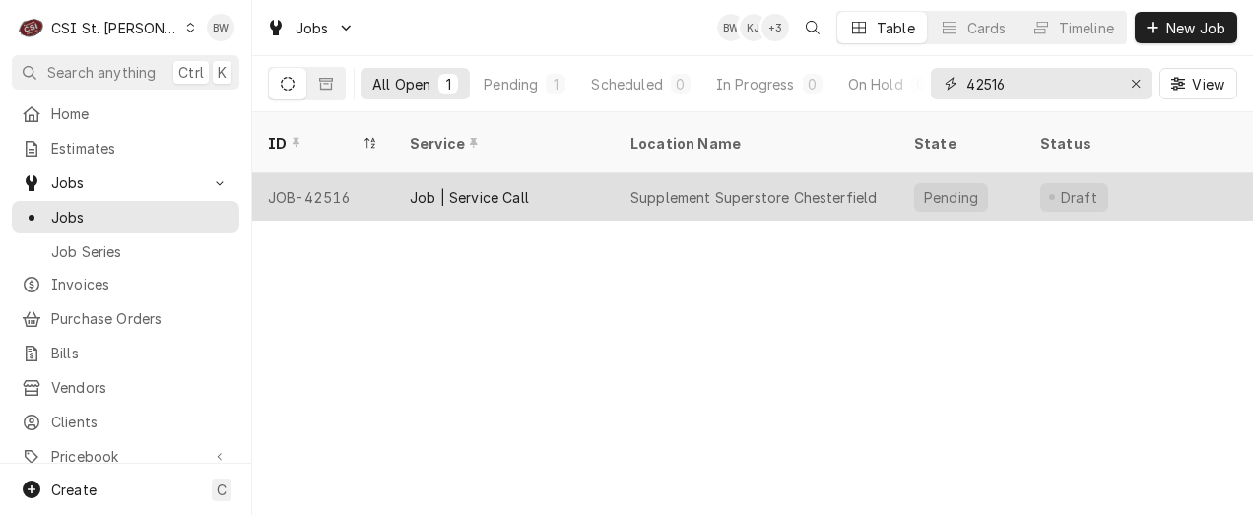
type input "42516"
drag, startPoint x: 325, startPoint y: 172, endPoint x: 347, endPoint y: 173, distance: 21.7
click at [327, 173] on div "JOB-42516" at bounding box center [323, 196] width 142 height 47
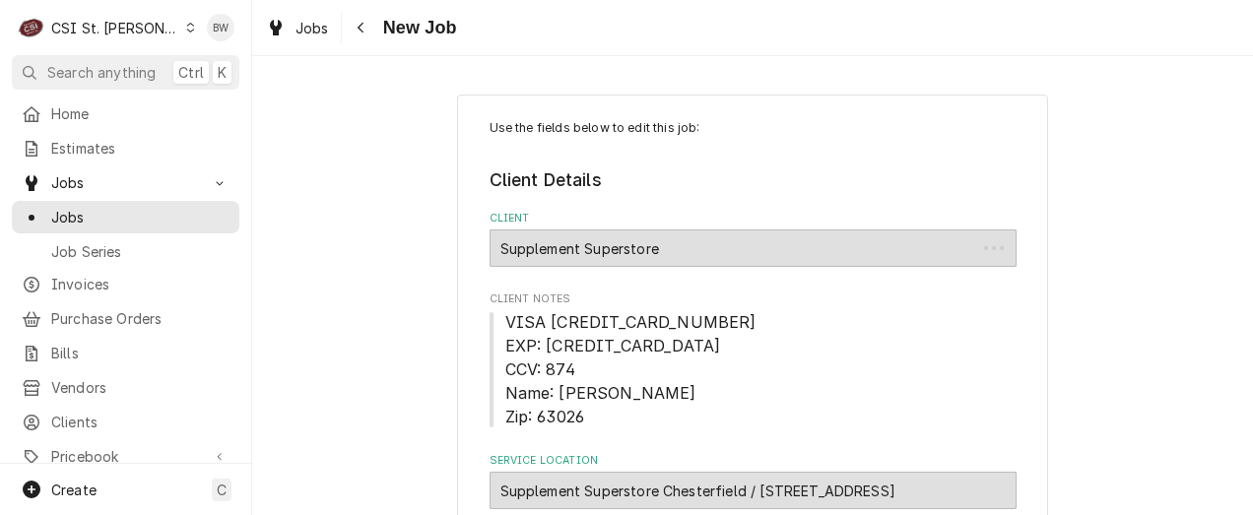
type textarea "x"
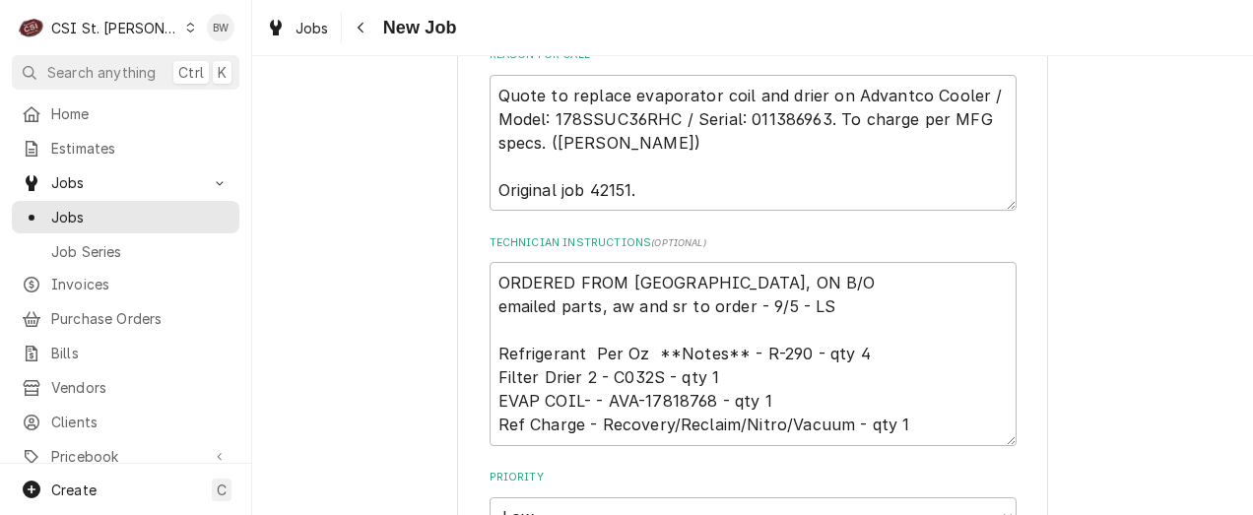
scroll to position [966, 0]
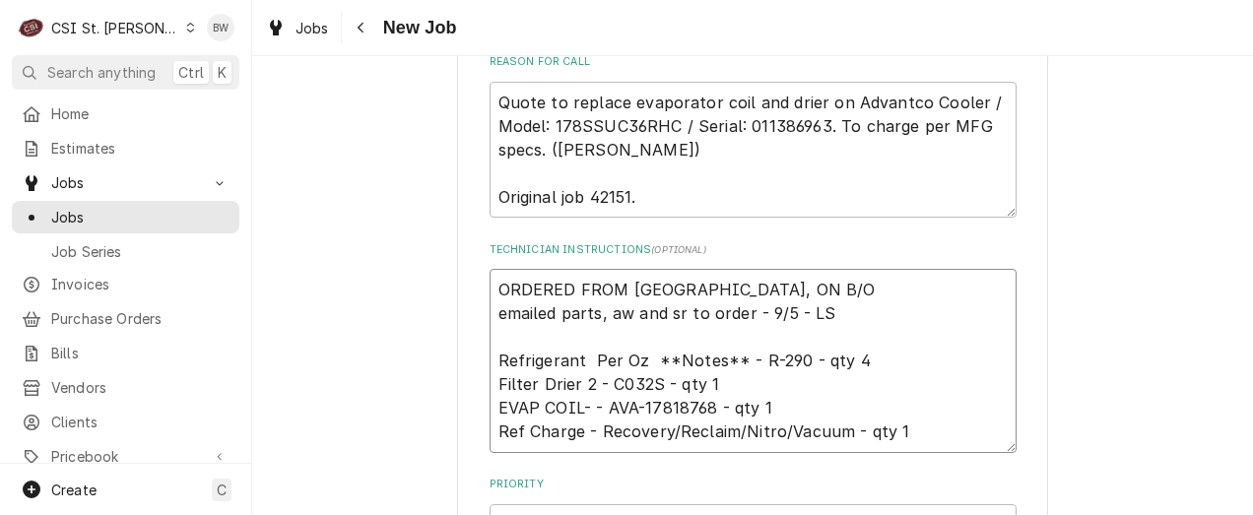
drag, startPoint x: 706, startPoint y: 406, endPoint x: 598, endPoint y: 410, distance: 108.4
click at [598, 410] on textarea "ORDERED FROM PARTSTOWN, ON B/O emailed parts, aw and sr to order - 9/5 - LS Ref…" at bounding box center [753, 360] width 527 height 183
click at [102, 28] on div "CSI St. Louis" at bounding box center [115, 28] width 128 height 21
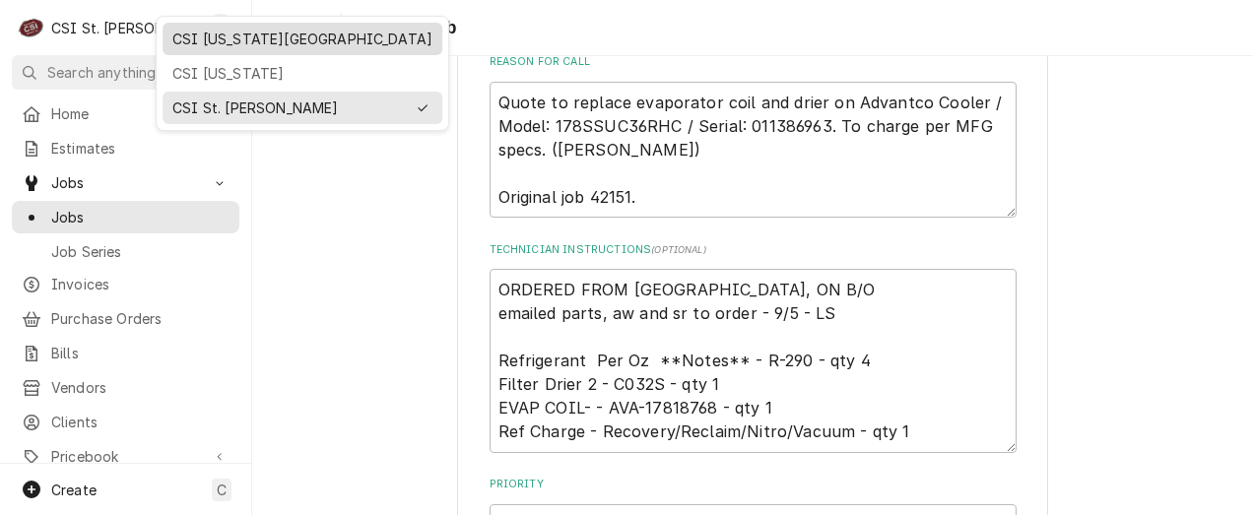
click at [188, 32] on div "CSI [US_STATE][GEOGRAPHIC_DATA]" at bounding box center [302, 39] width 260 height 21
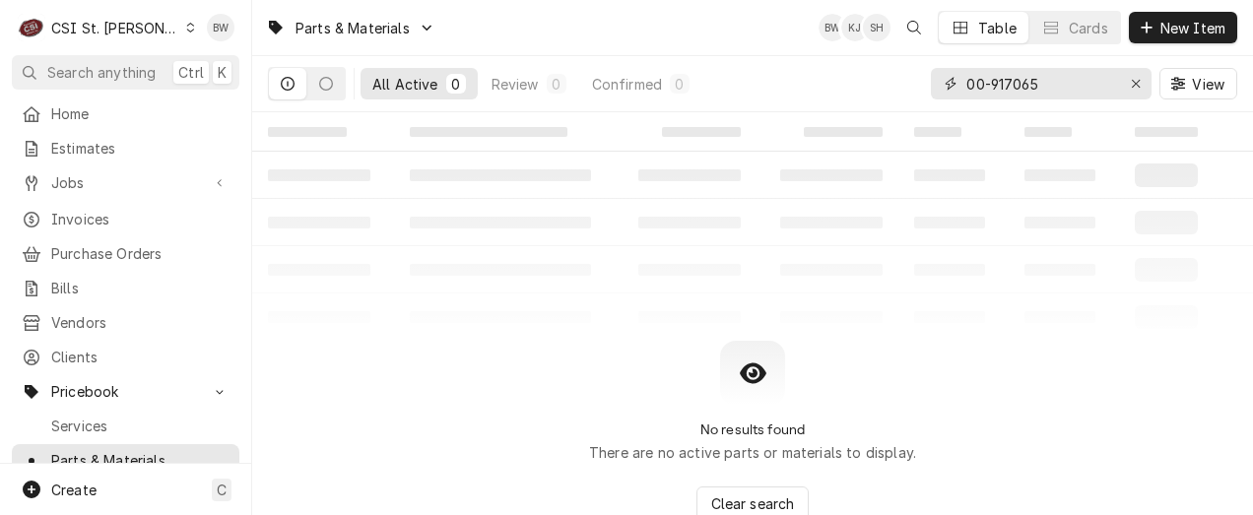
drag, startPoint x: 1049, startPoint y: 83, endPoint x: 919, endPoint y: 95, distance: 130.6
click at [919, 95] on div "All Active 0 Review 0 Confirmed 0 00-917065 View" at bounding box center [752, 83] width 969 height 55
paste input "AVA-17818768"
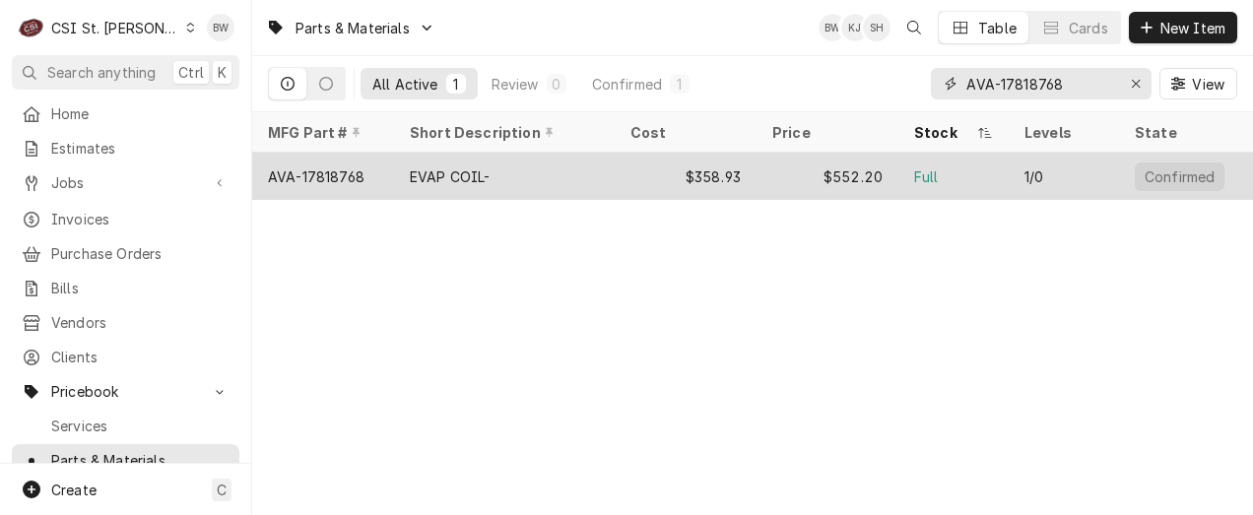
type input "AVA-17818768"
click at [349, 169] on div "AVA-17818768" at bounding box center [316, 176] width 97 height 21
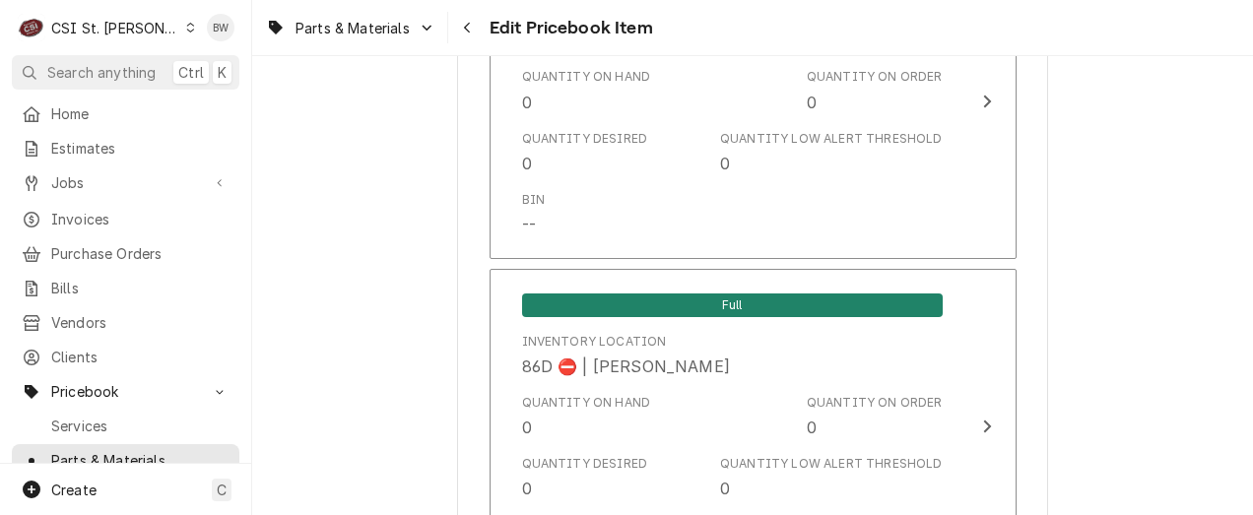
scroll to position [17087, 0]
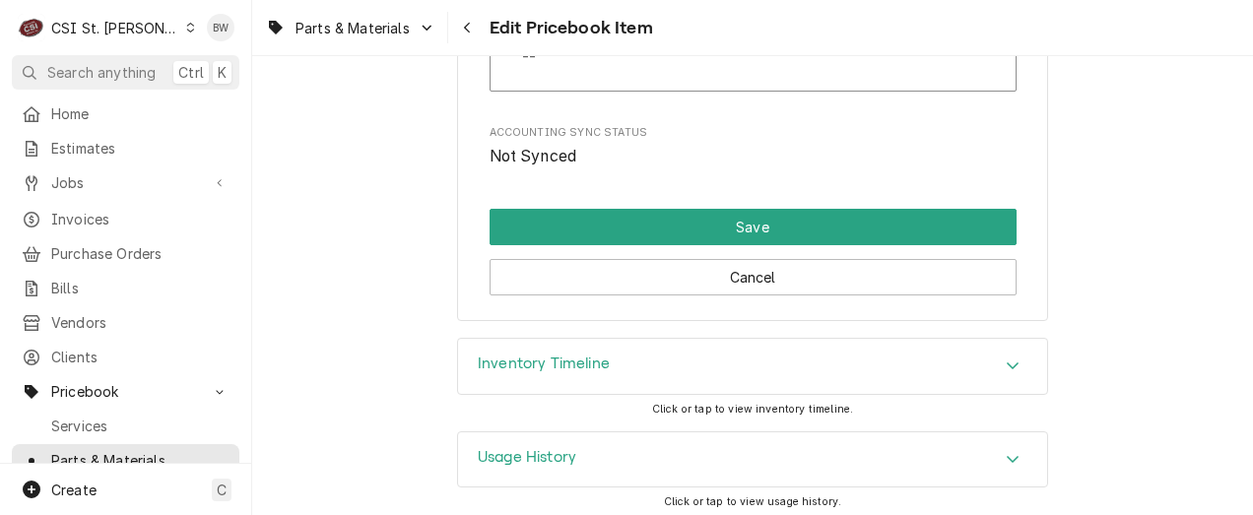
click at [513, 365] on h3 "Inventory Timeline" at bounding box center [544, 364] width 132 height 19
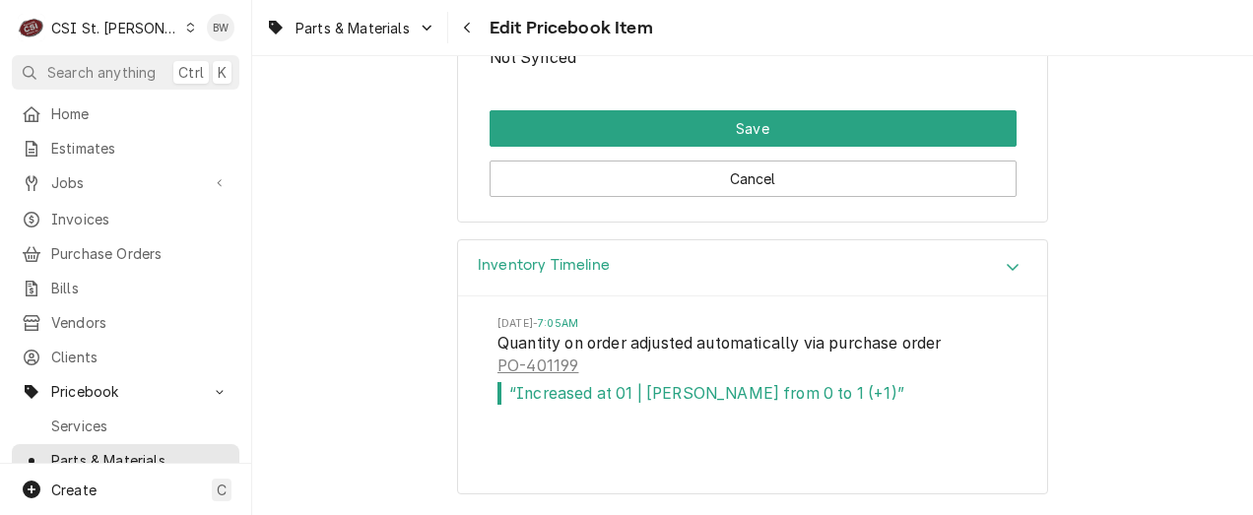
scroll to position [17186, 0]
type textarea "x"
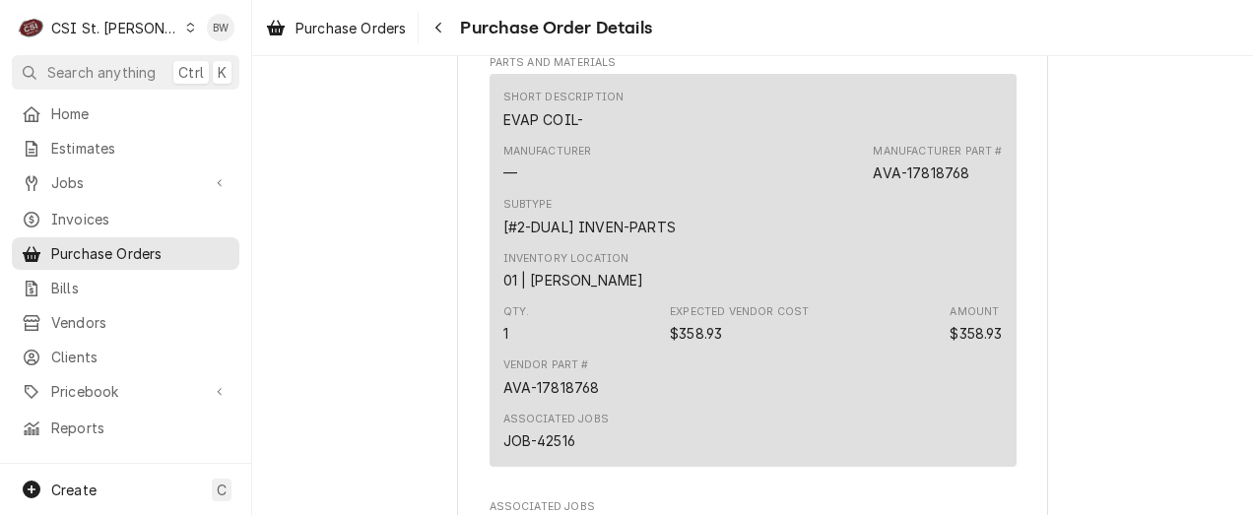
scroll to position [1083, 0]
drag, startPoint x: 314, startPoint y: 169, endPoint x: 363, endPoint y: 174, distance: 49.5
click at [317, 169] on div "Sent Vendor PARTS TOWN PARTS TOWN 1200 N Greenbriar Drive Addison, IL 60101 Bil…" at bounding box center [752, 43] width 1001 height 2141
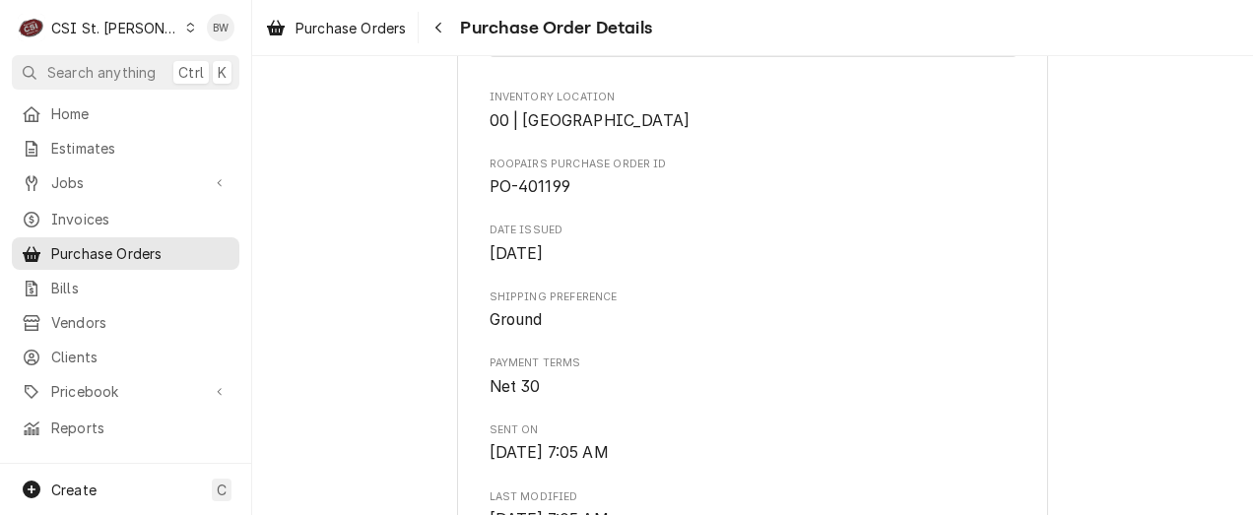
scroll to position [492, 0]
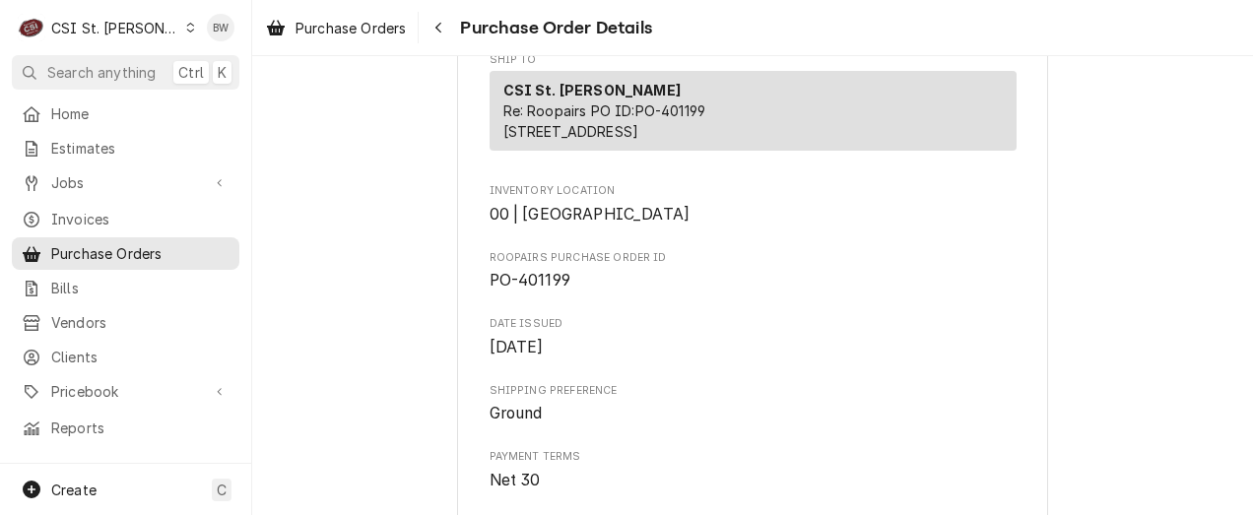
click at [186, 29] on icon "Dynamic Content Wrapper" at bounding box center [190, 28] width 9 height 10
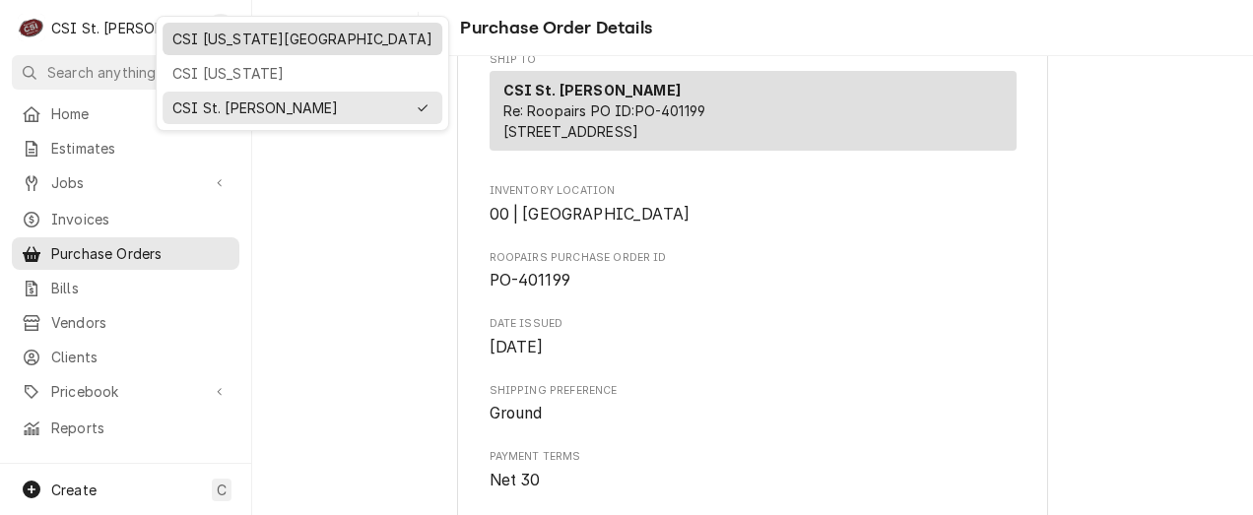
click at [201, 44] on div "CSI [US_STATE][GEOGRAPHIC_DATA]" at bounding box center [302, 39] width 260 height 21
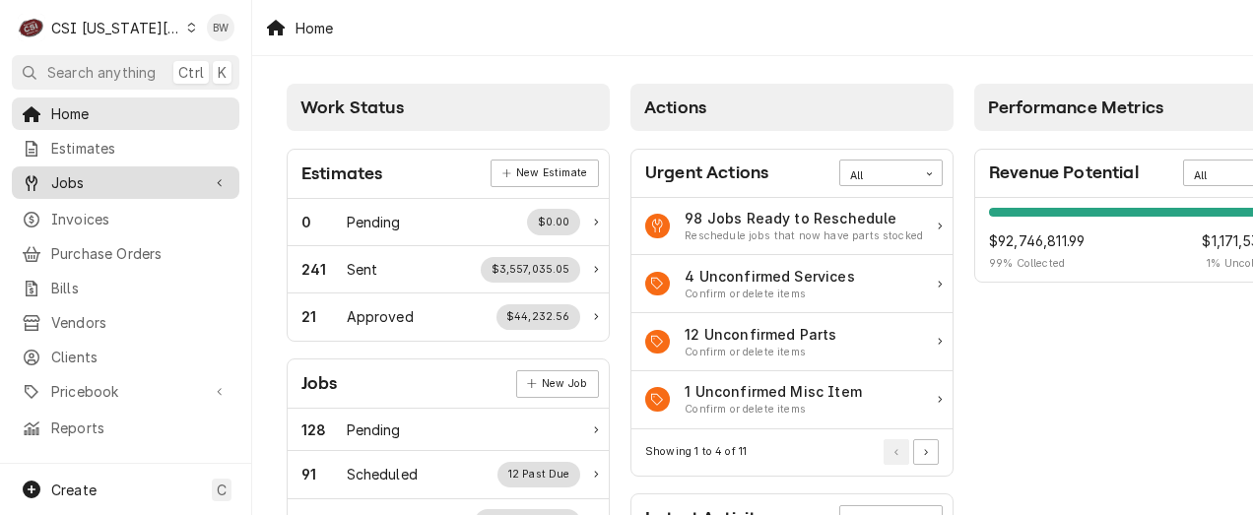
click at [123, 181] on span "Jobs" at bounding box center [125, 182] width 149 height 21
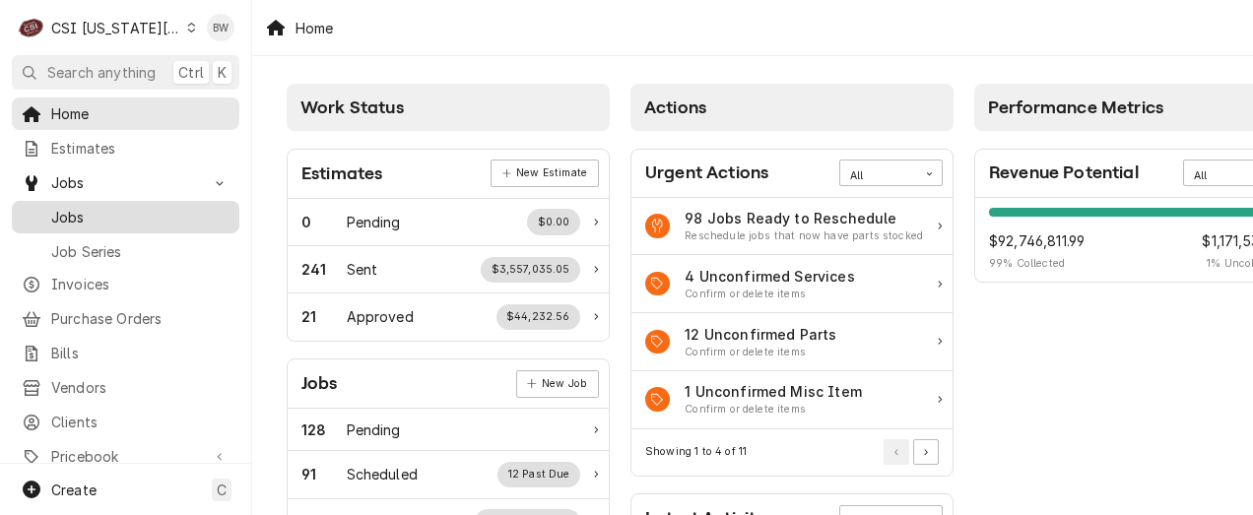
click at [94, 207] on span "Jobs" at bounding box center [140, 217] width 178 height 21
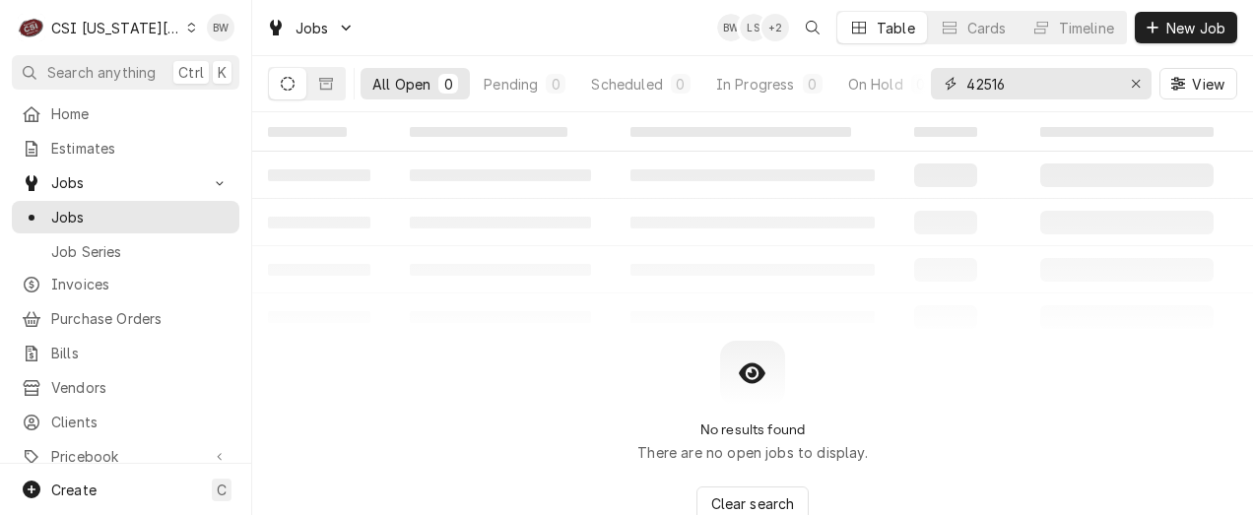
drag, startPoint x: 1050, startPoint y: 86, endPoint x: 927, endPoint y: 75, distance: 123.6
click at [927, 75] on div "All Open 0 Pending 0 Scheduled 0 In Progress 0 On Hold 0 Completed 0 42516 View" at bounding box center [752, 83] width 969 height 55
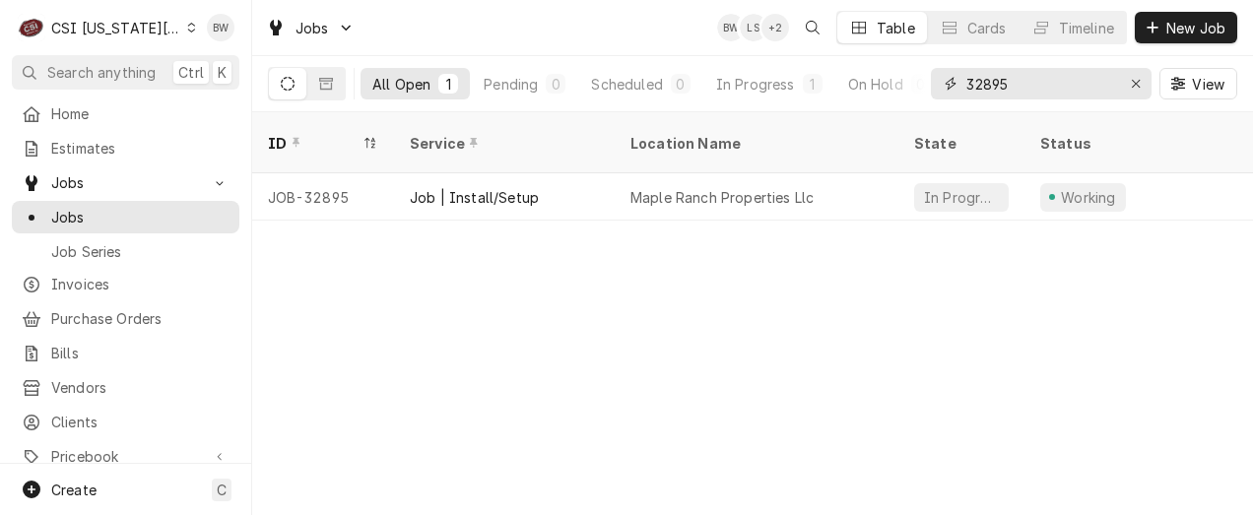
type input "32895"
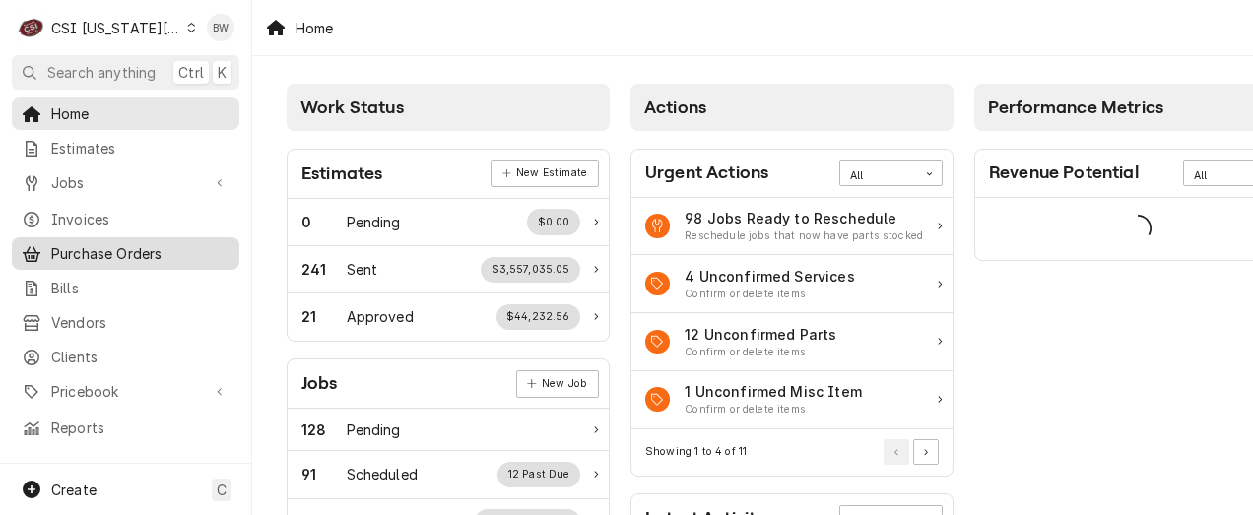
click at [99, 255] on span "Purchase Orders" at bounding box center [140, 253] width 178 height 21
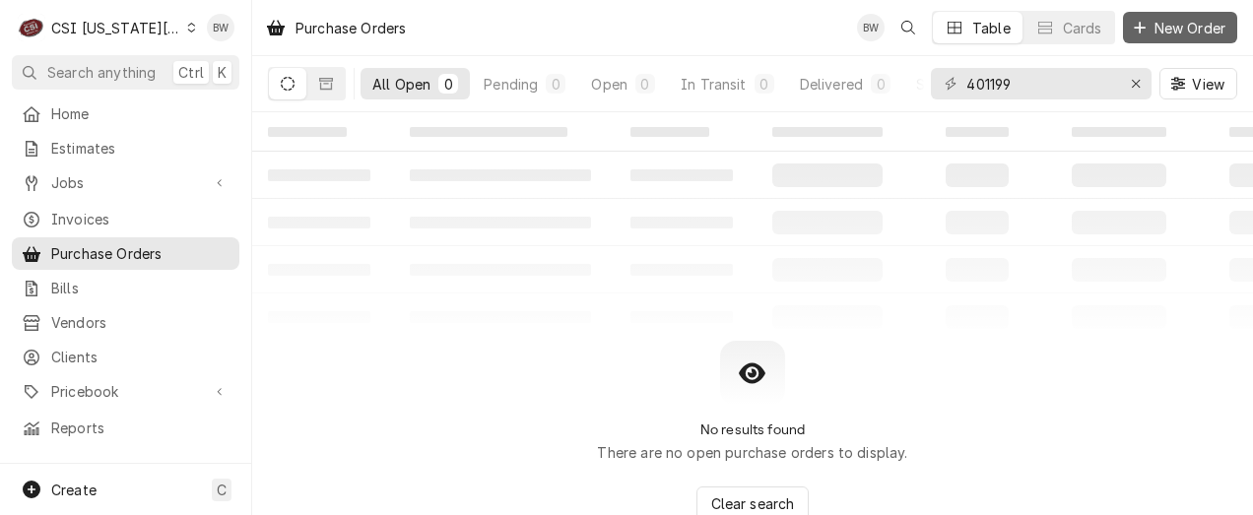
click at [1198, 22] on span "New Order" at bounding box center [1189, 28] width 79 height 21
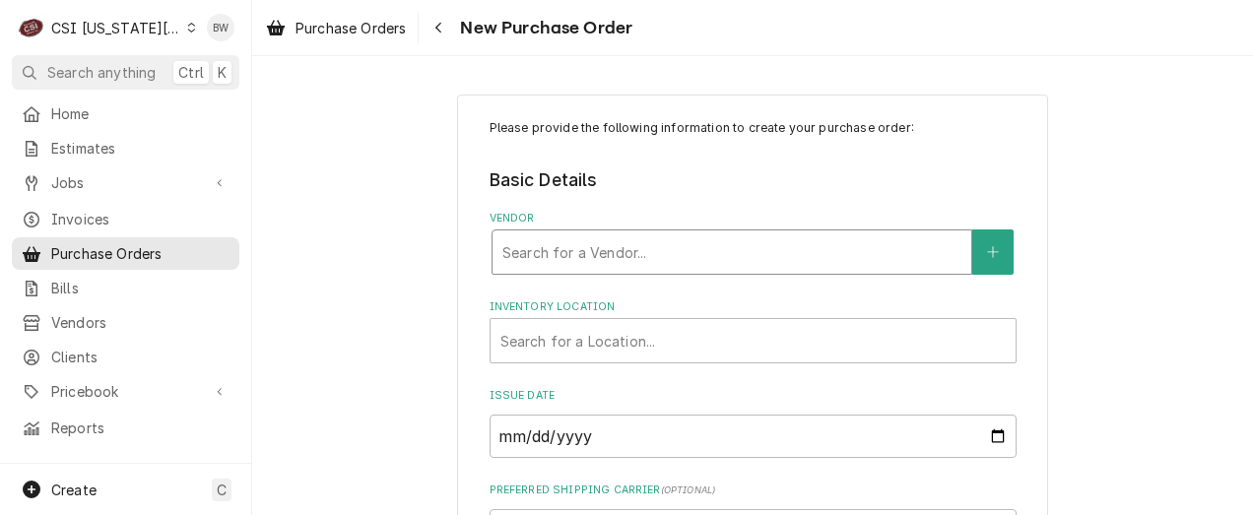
click at [526, 255] on div "Vendor" at bounding box center [731, 251] width 459 height 35
type input "home depo"
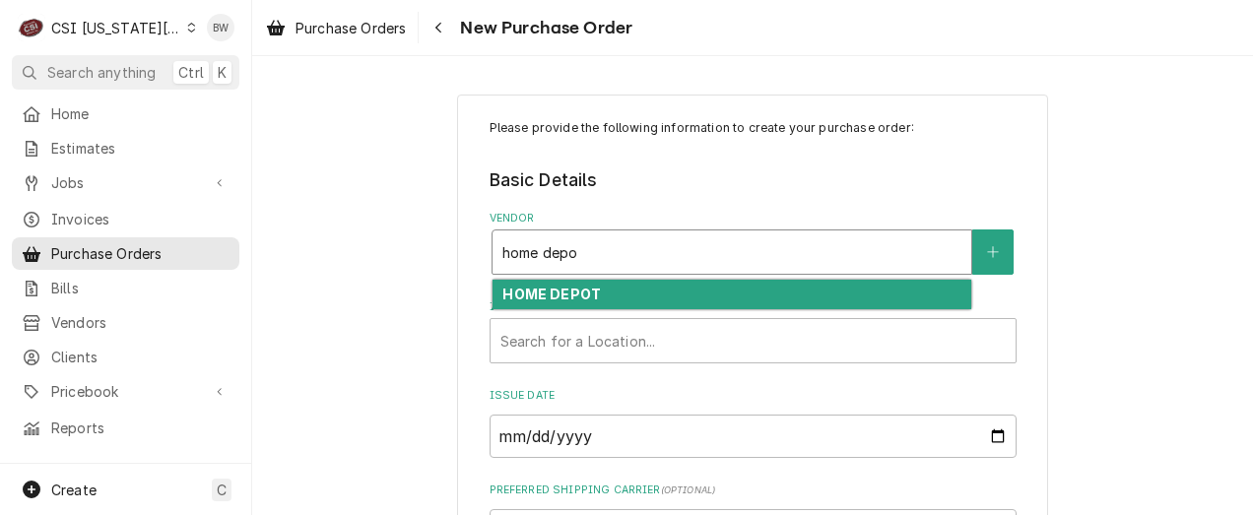
click at [519, 289] on strong "HOME DEPOT" at bounding box center [551, 294] width 98 height 17
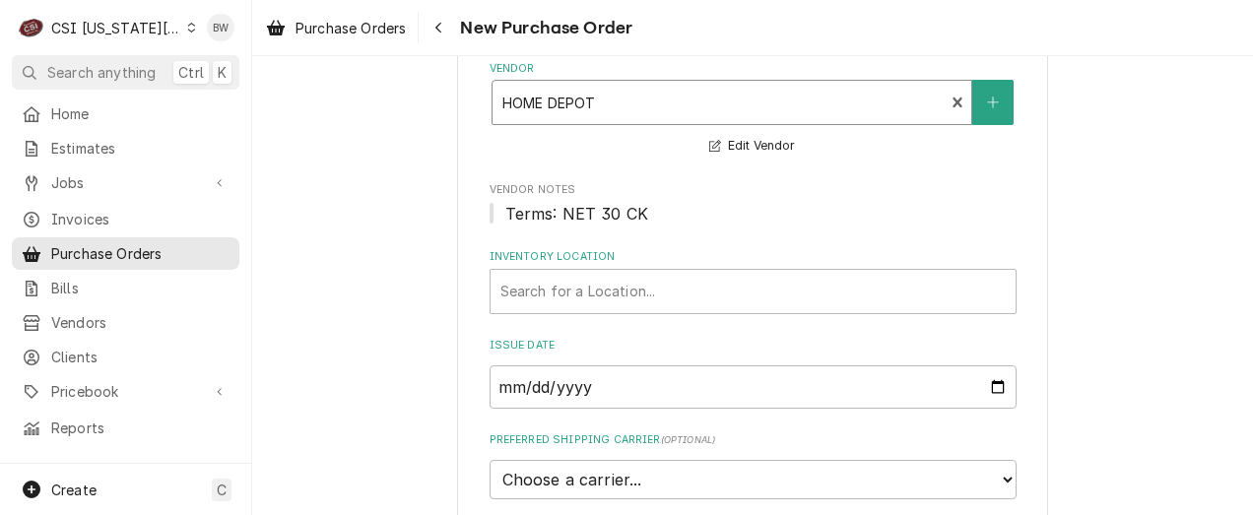
scroll to position [197, 0]
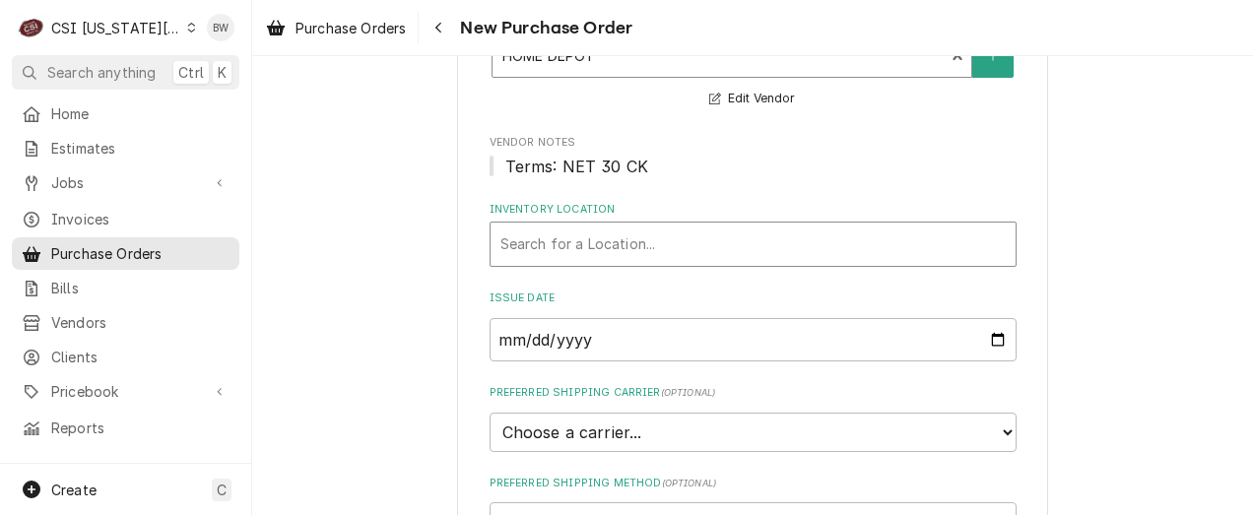
click at [551, 242] on div "Inventory Location" at bounding box center [752, 244] width 505 height 35
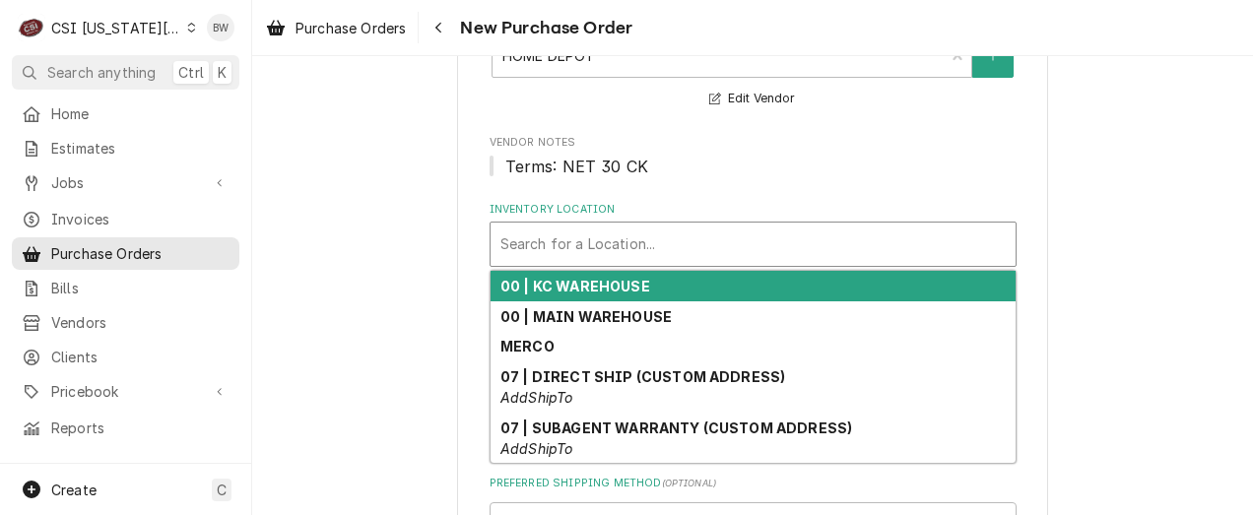
click at [566, 281] on strong "00 | KC WAREHOUSE" at bounding box center [575, 286] width 150 height 17
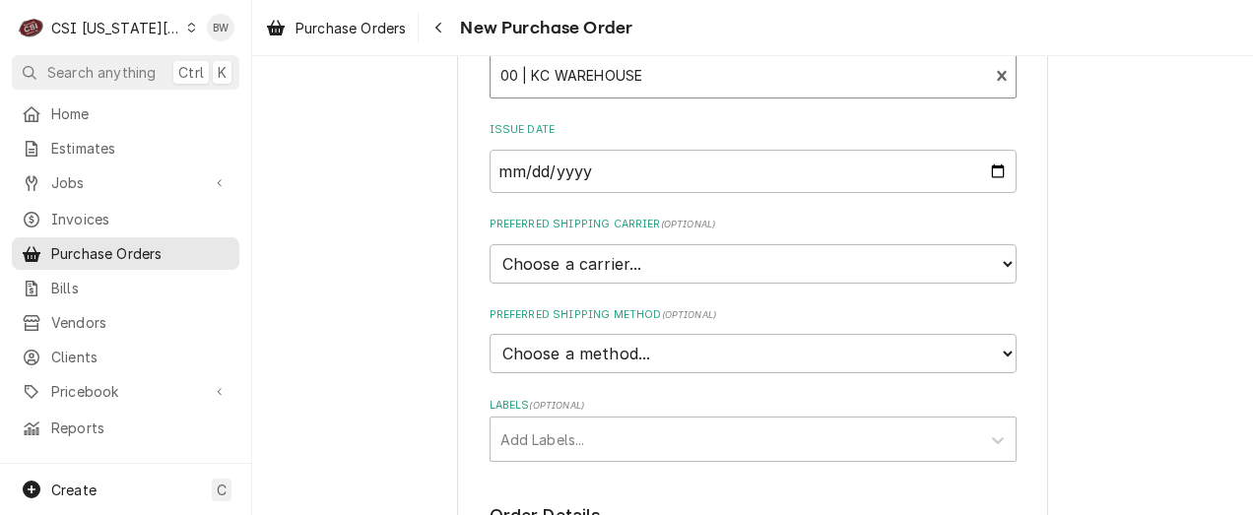
scroll to position [394, 0]
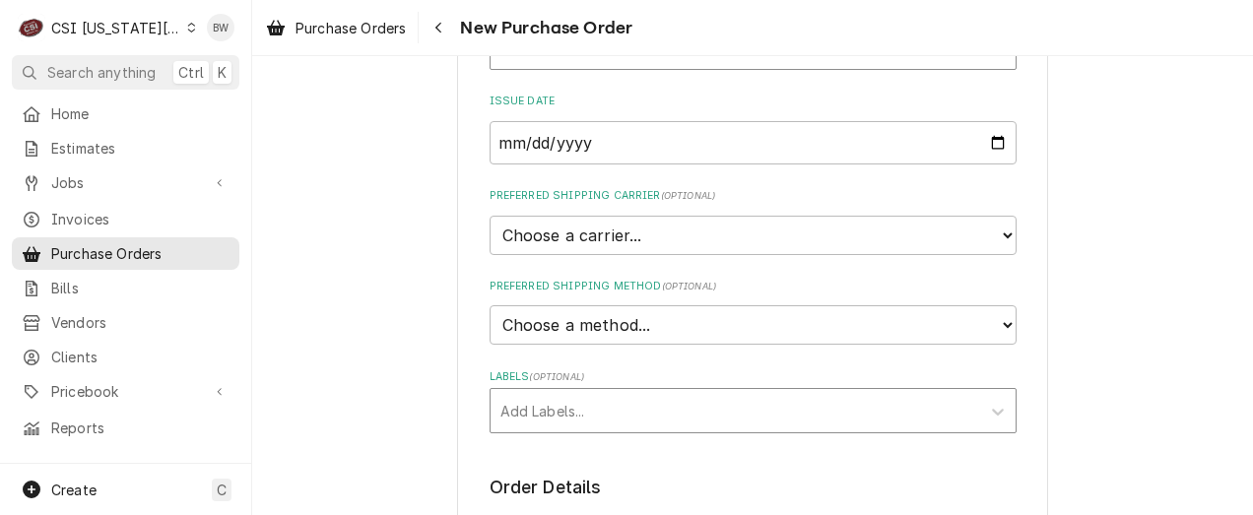
click at [533, 424] on div "Labels" at bounding box center [735, 410] width 470 height 35
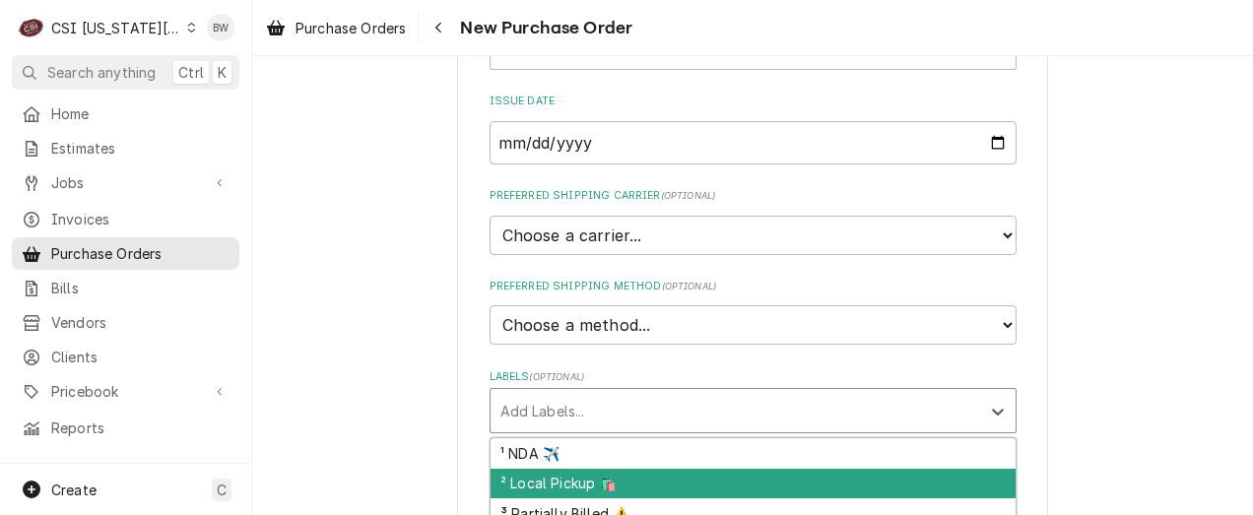
click at [541, 473] on div "² Local Pickup 🛍️" at bounding box center [753, 484] width 525 height 31
type textarea "x"
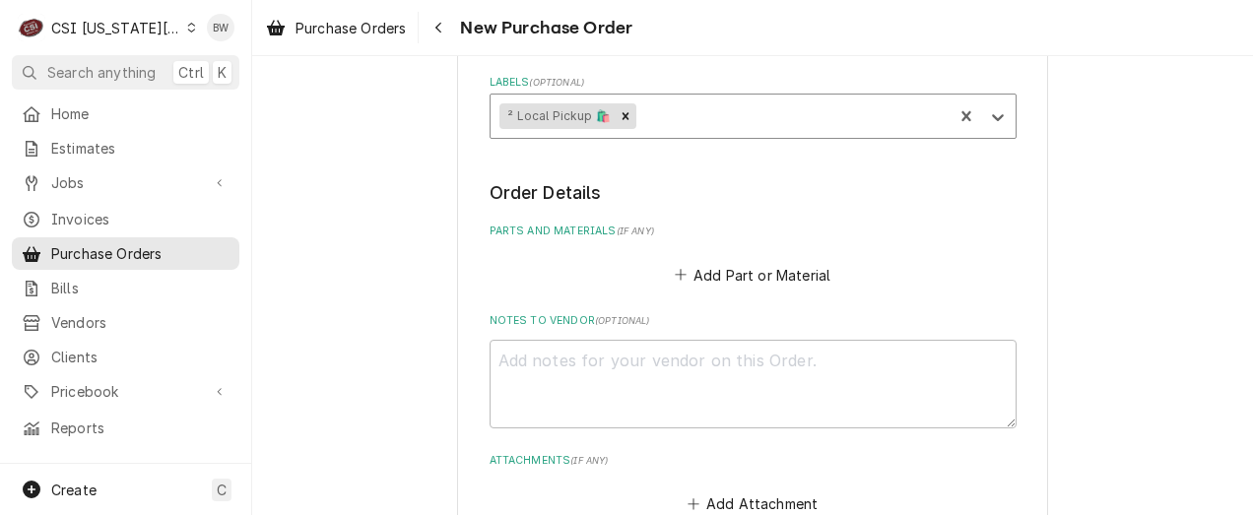
scroll to position [689, 0]
click at [717, 270] on button "Add Part or Material" at bounding box center [752, 274] width 163 height 28
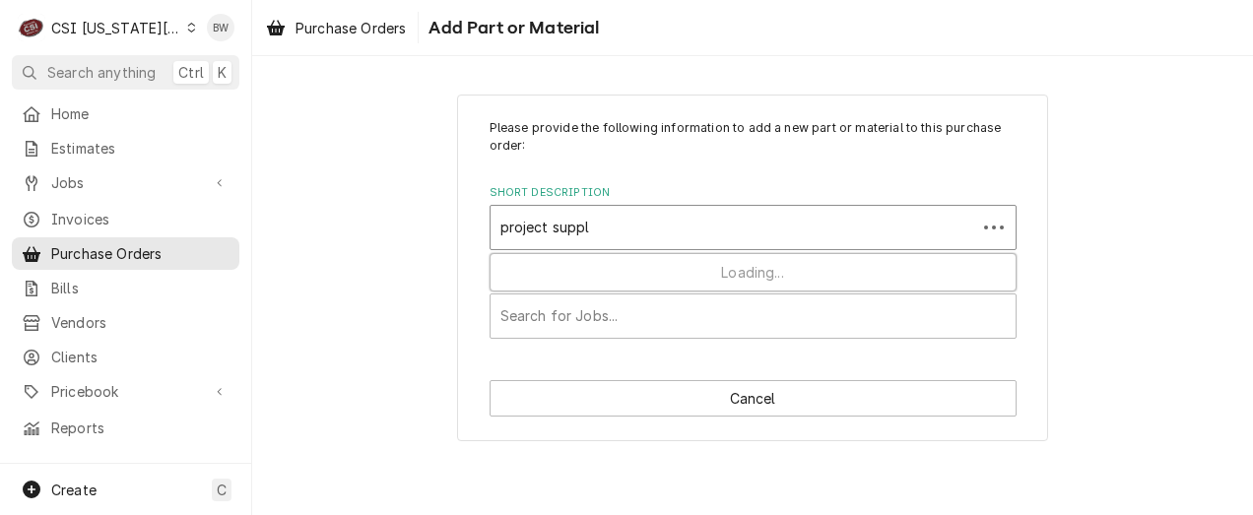
type input "project supply"
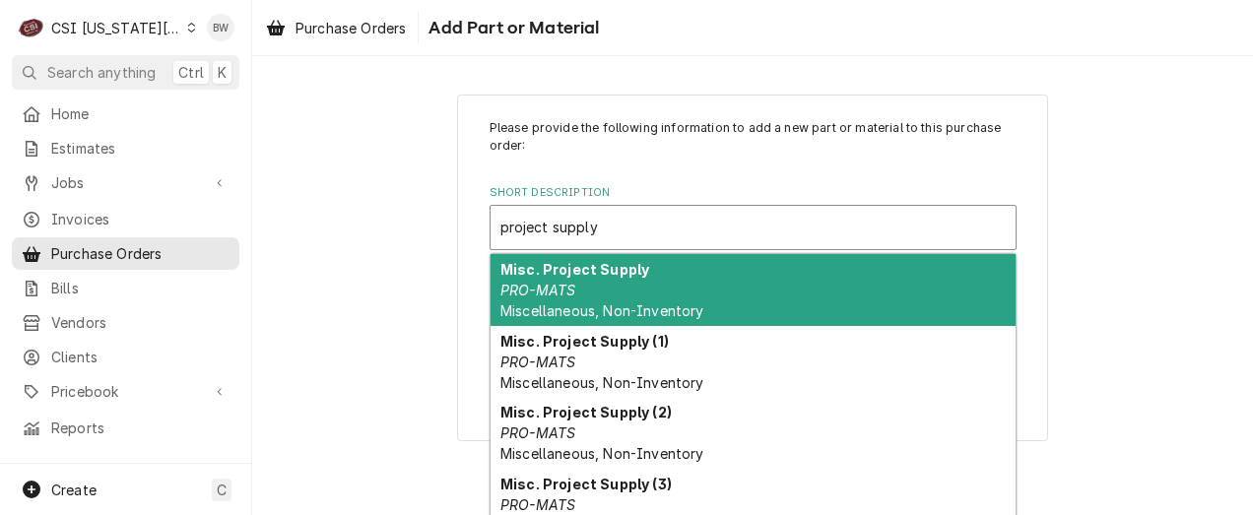
click at [546, 228] on div "project supply" at bounding box center [752, 227] width 505 height 35
drag, startPoint x: 546, startPoint y: 271, endPoint x: 536, endPoint y: 270, distance: 9.9
click at [541, 271] on strong "Misc. Project Supply" at bounding box center [574, 269] width 149 height 17
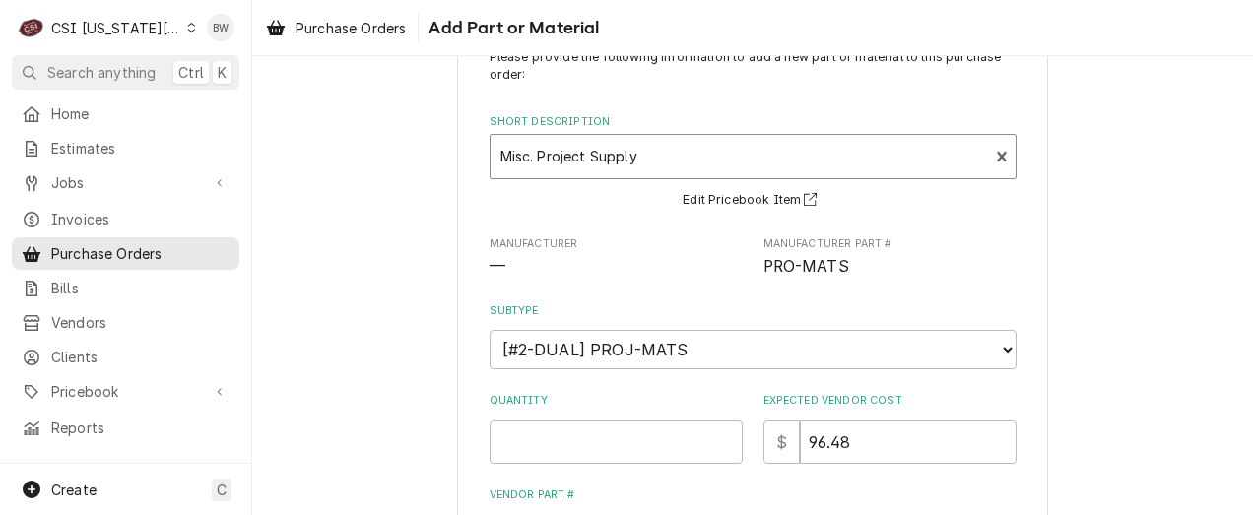
scroll to position [98, 0]
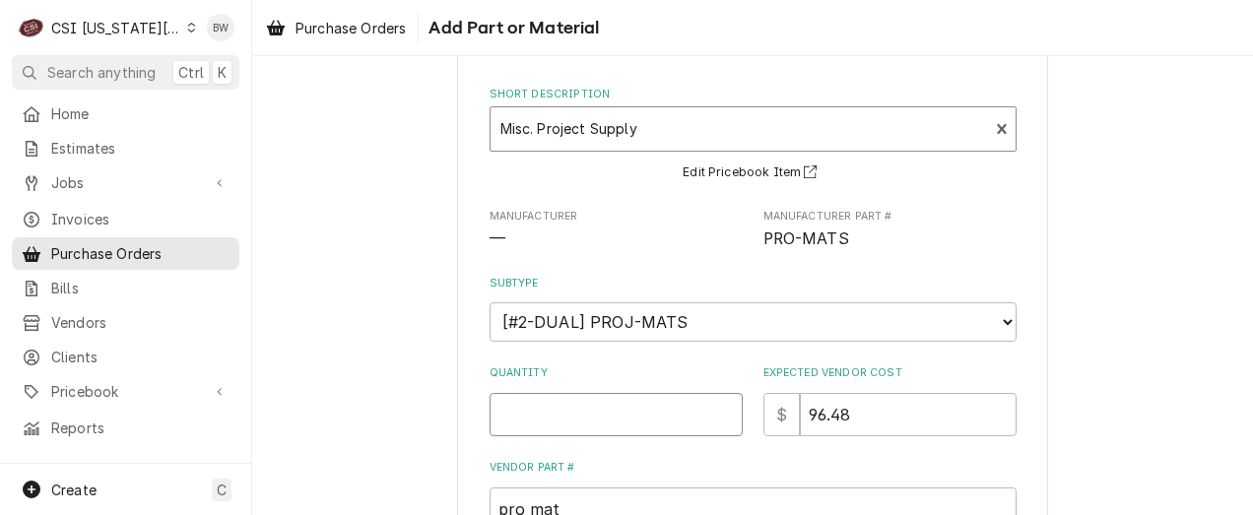
click at [496, 408] on input "Quantity" at bounding box center [616, 414] width 253 height 43
type textarea "x"
type input "1"
type textarea "x"
type input "0"
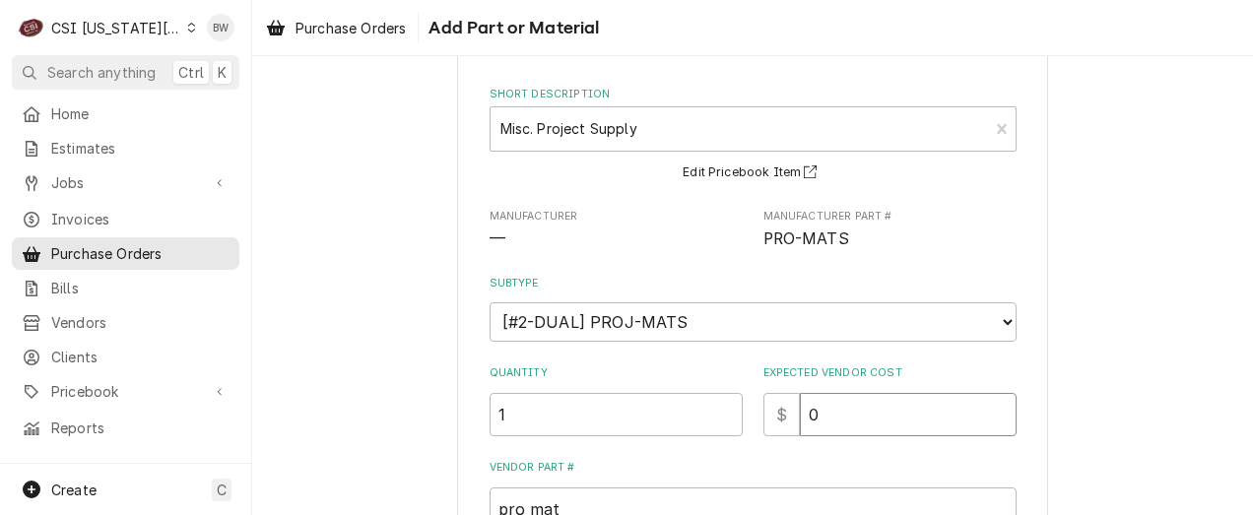
type textarea "x"
type input "00"
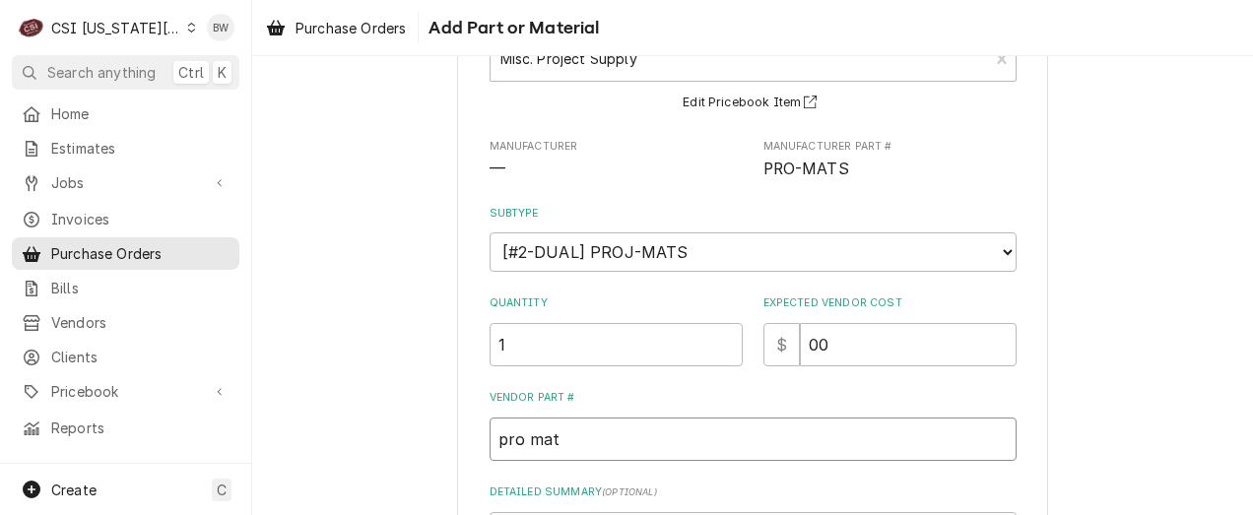
scroll to position [211, 0]
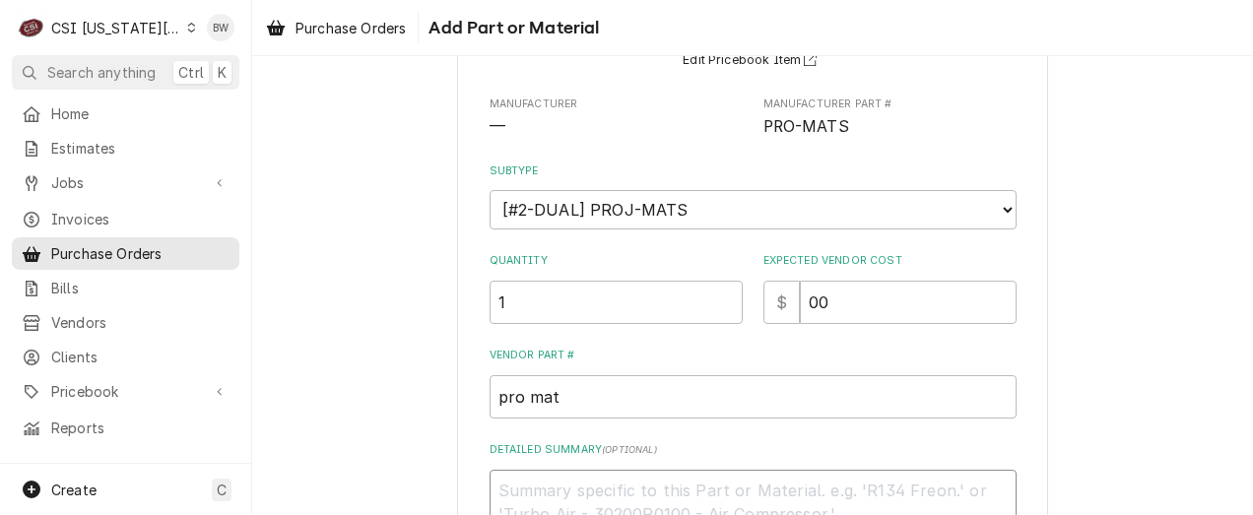
click at [536, 495] on textarea "Detailed Summary ( optional )" at bounding box center [753, 514] width 527 height 89
type textarea "x"
type textarea "A"
type textarea "x"
type textarea "Ad"
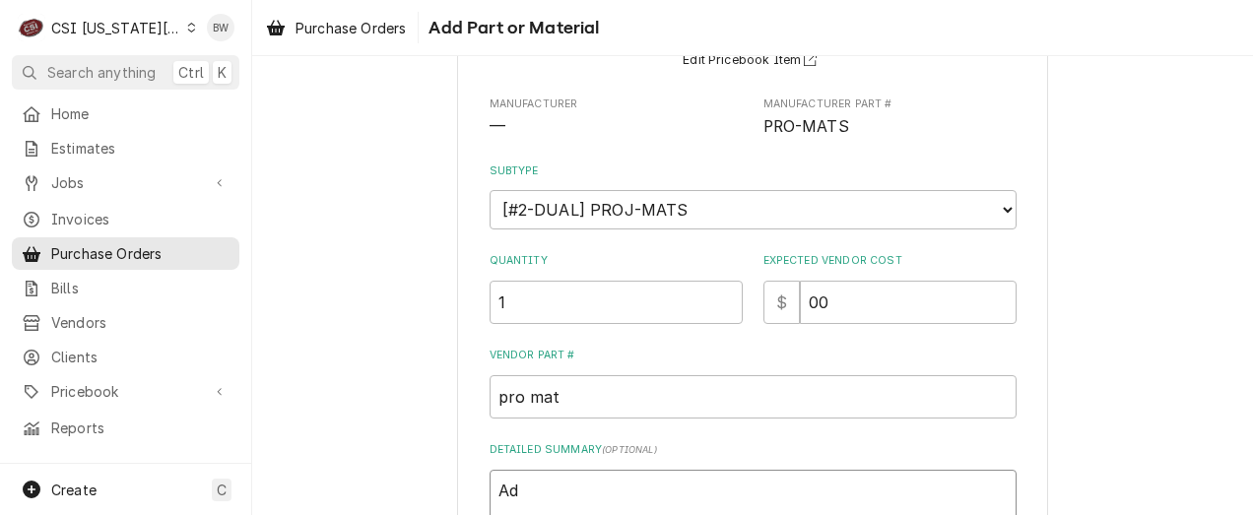
type textarea "x"
type textarea "Ada"
type textarea "x"
type textarea "Adam"
type textarea "x"
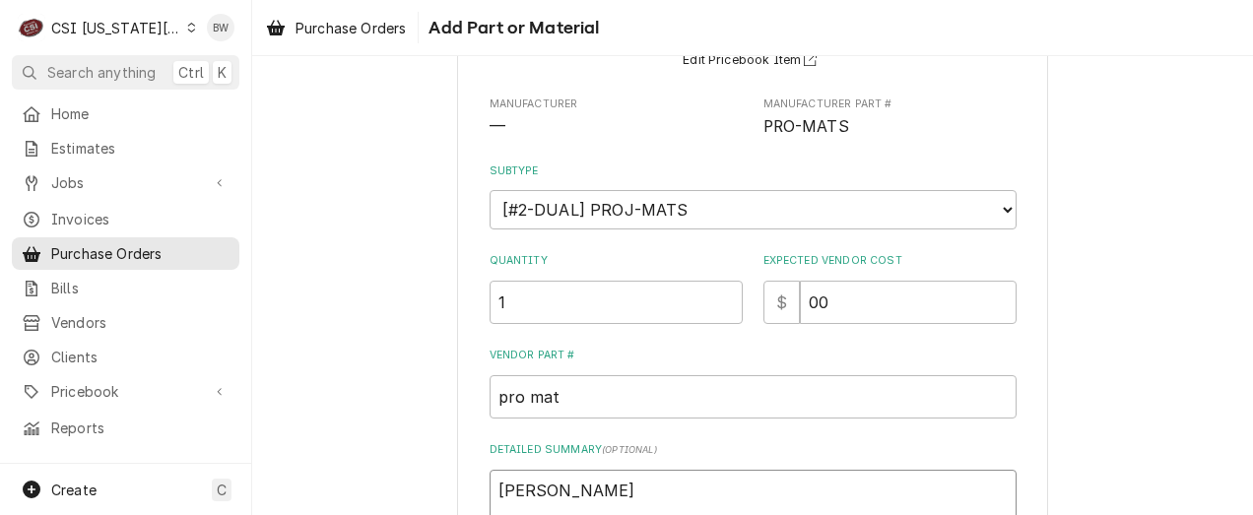
type textarea "Adam"
type textarea "x"
type textarea "Adam G"
type textarea "x"
type textarea "Adam G"
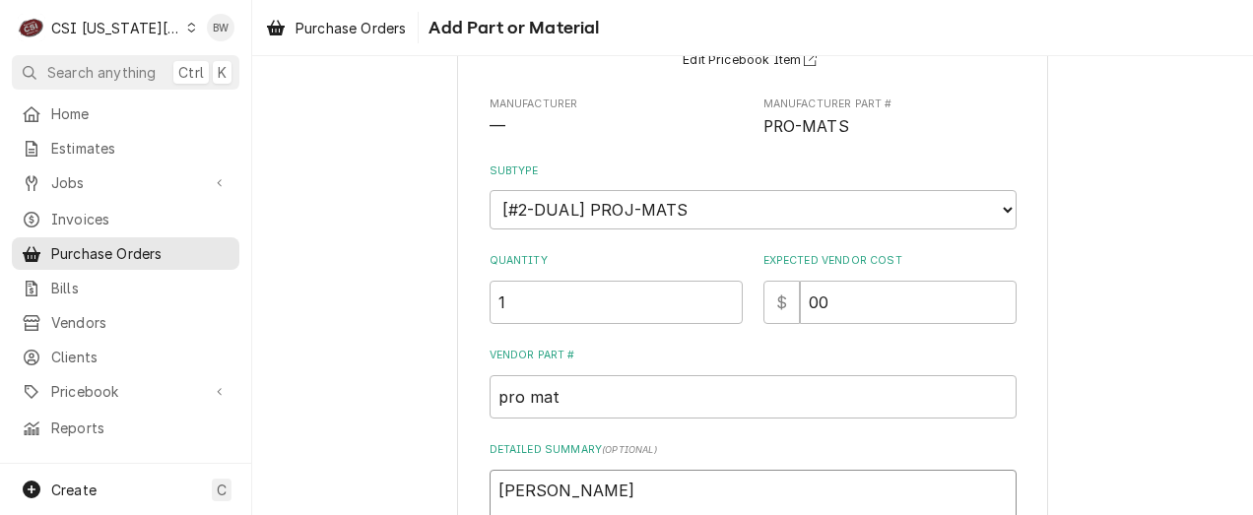
type textarea "x"
type textarea "Adam G 3"
type textarea "x"
type textarea "Adam G 32"
type textarea "x"
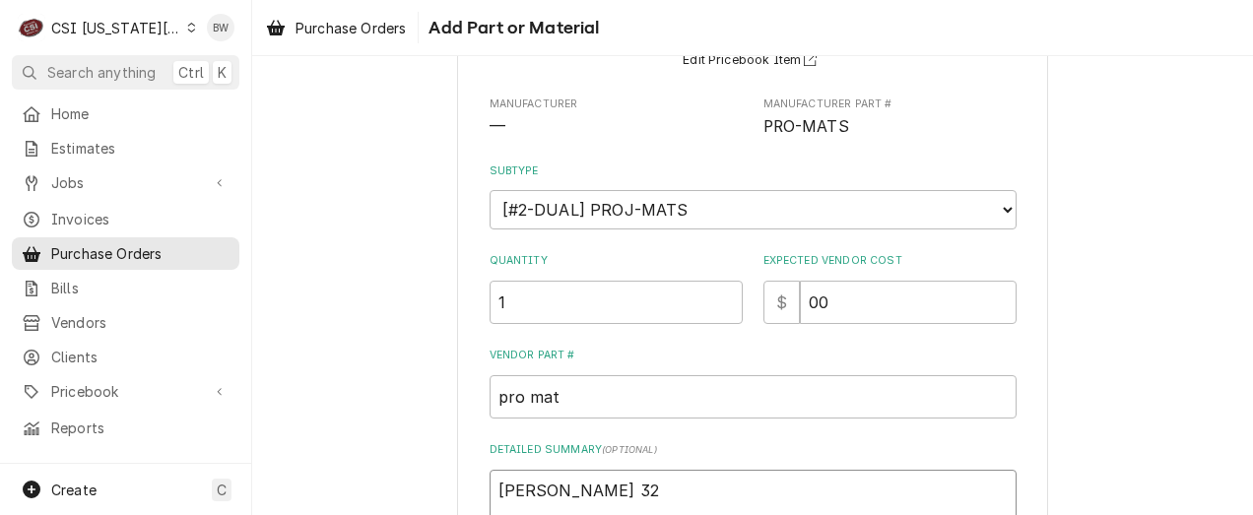
type textarea "Adam G 328"
type textarea "x"
type textarea "Adam G 3289"
type textarea "x"
type textarea "[PERSON_NAME] G 32895"
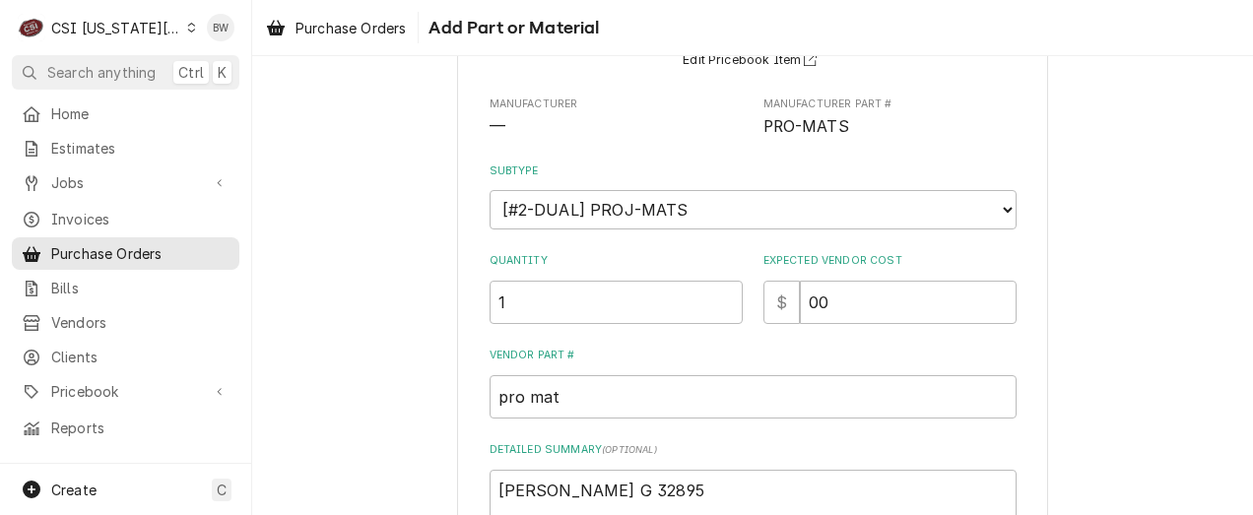
click at [672, 425] on div "Please provide the following information to add a new part or material to this …" at bounding box center [753, 277] width 527 height 739
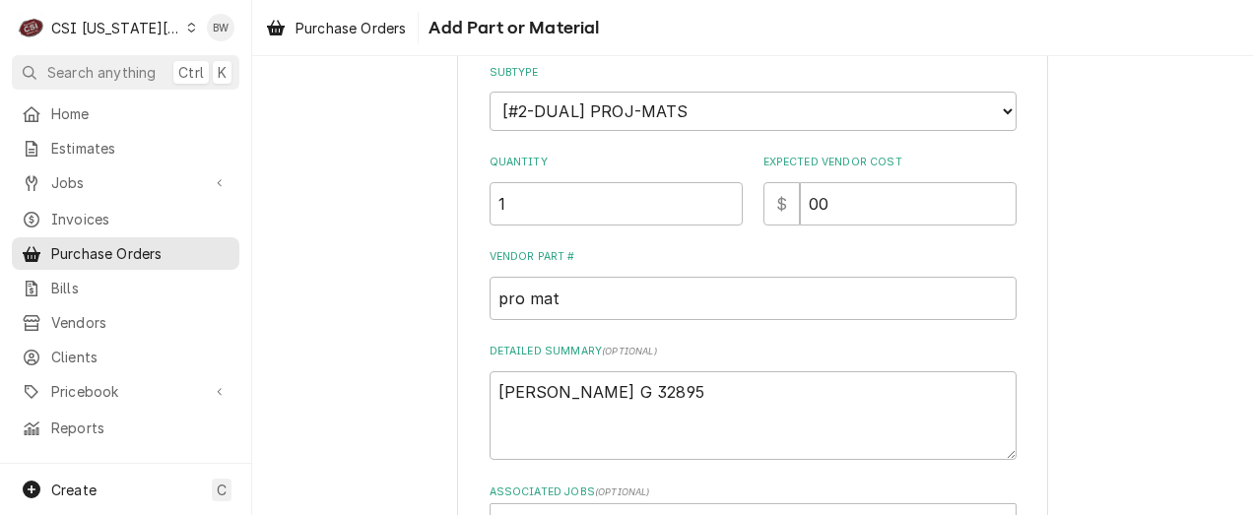
scroll to position [408, 0]
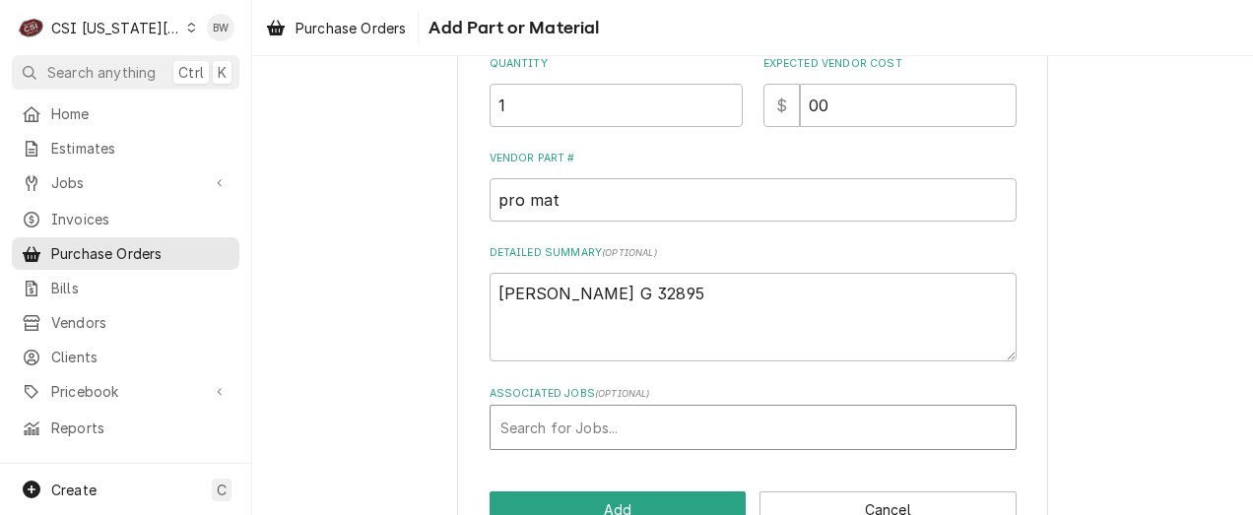
click at [544, 422] on div "Associated Jobs" at bounding box center [752, 427] width 505 height 35
type input "32895"
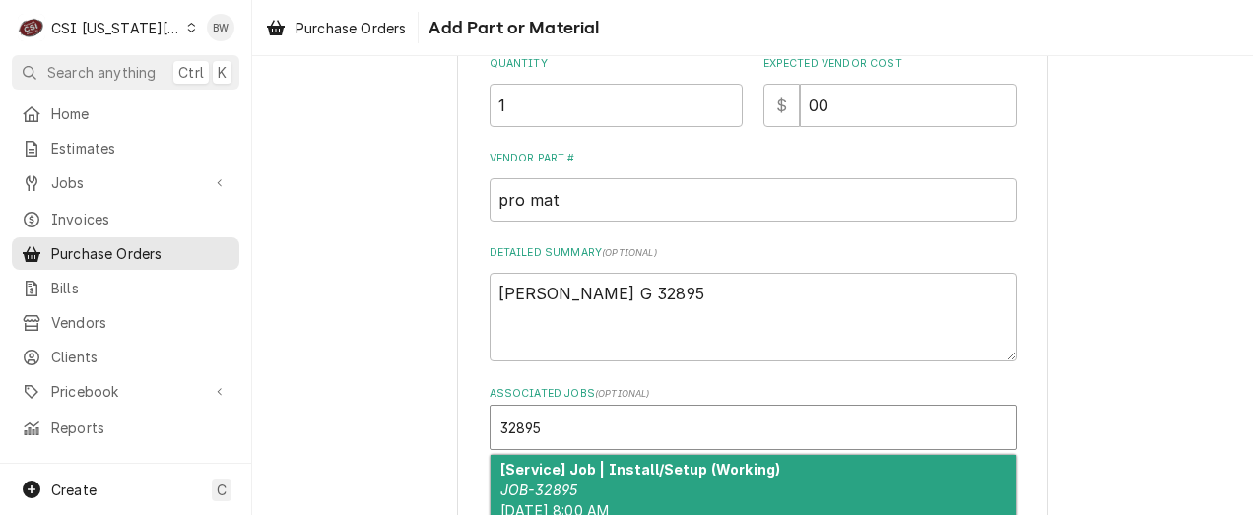
click at [559, 471] on strong "[Service] Job | Install/Setup (Working)" at bounding box center [640, 469] width 280 height 17
type textarea "x"
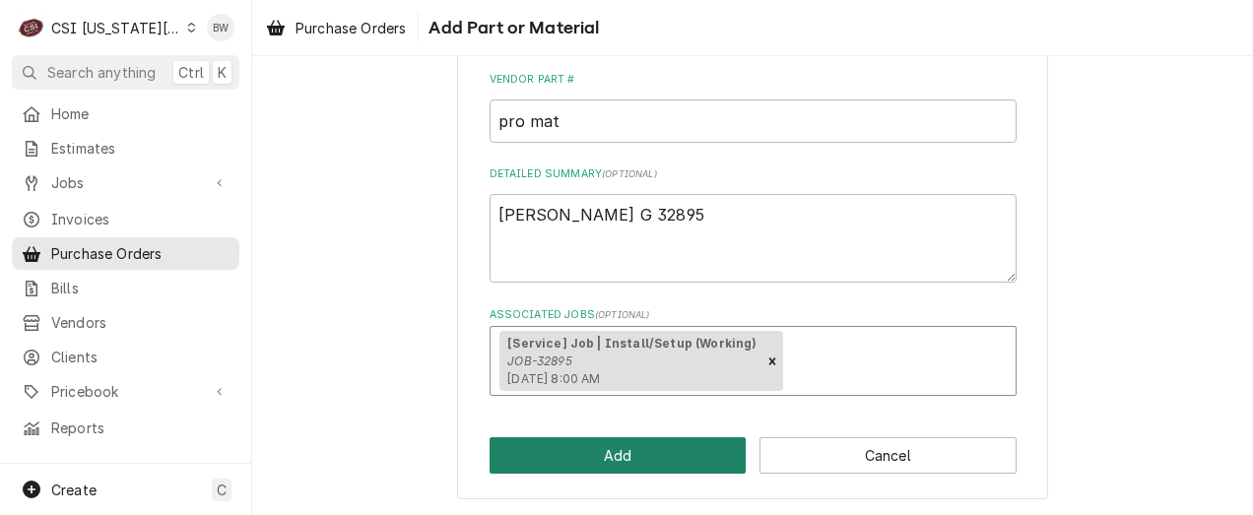
click at [589, 459] on button "Add" at bounding box center [618, 455] width 257 height 36
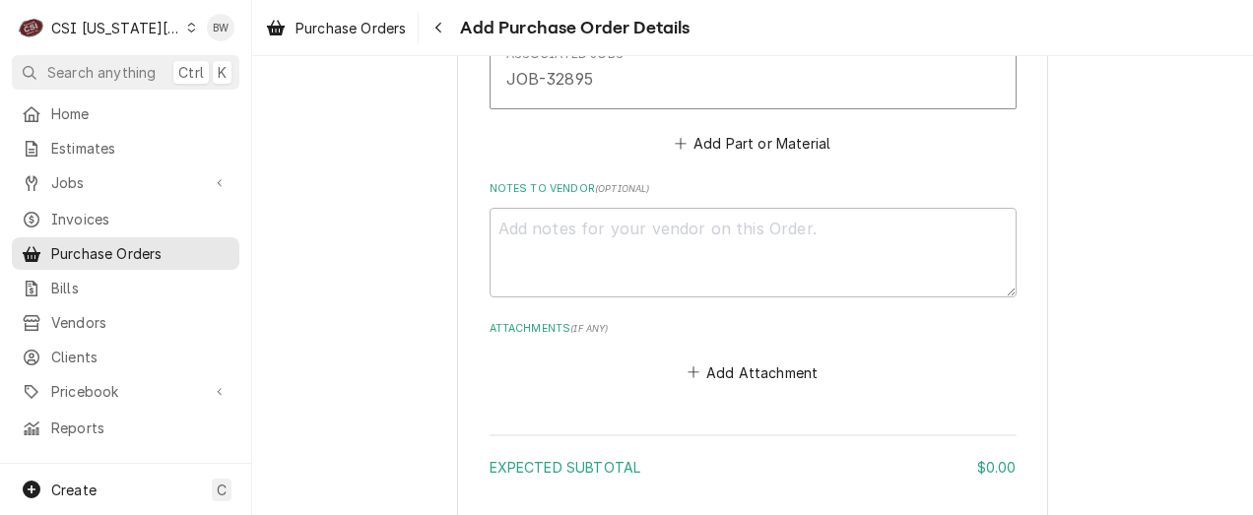
scroll to position [1379, 0]
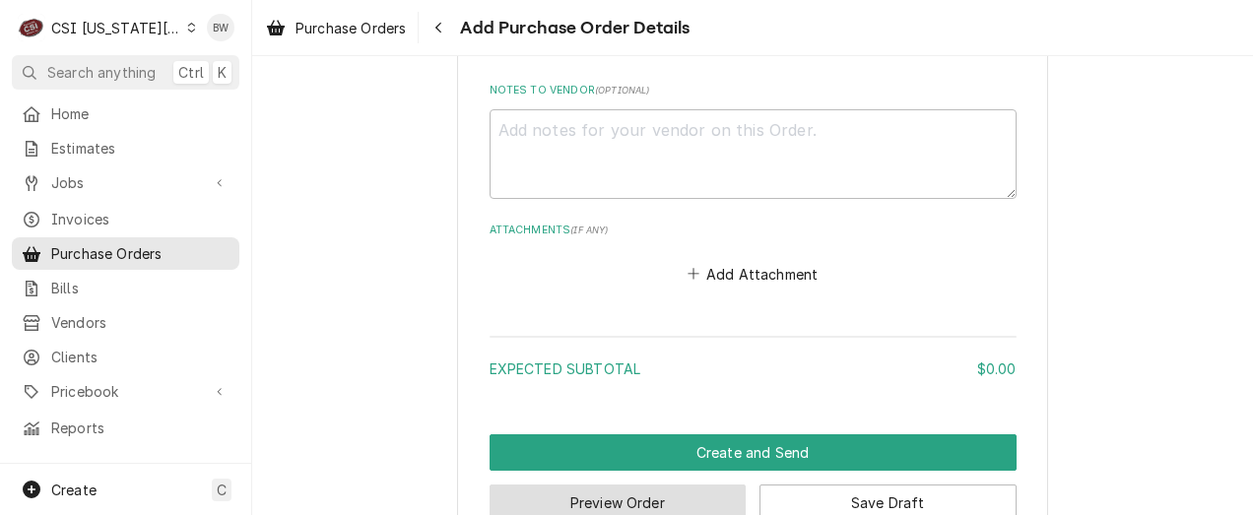
click at [631, 494] on button "Preview Order" at bounding box center [618, 503] width 257 height 36
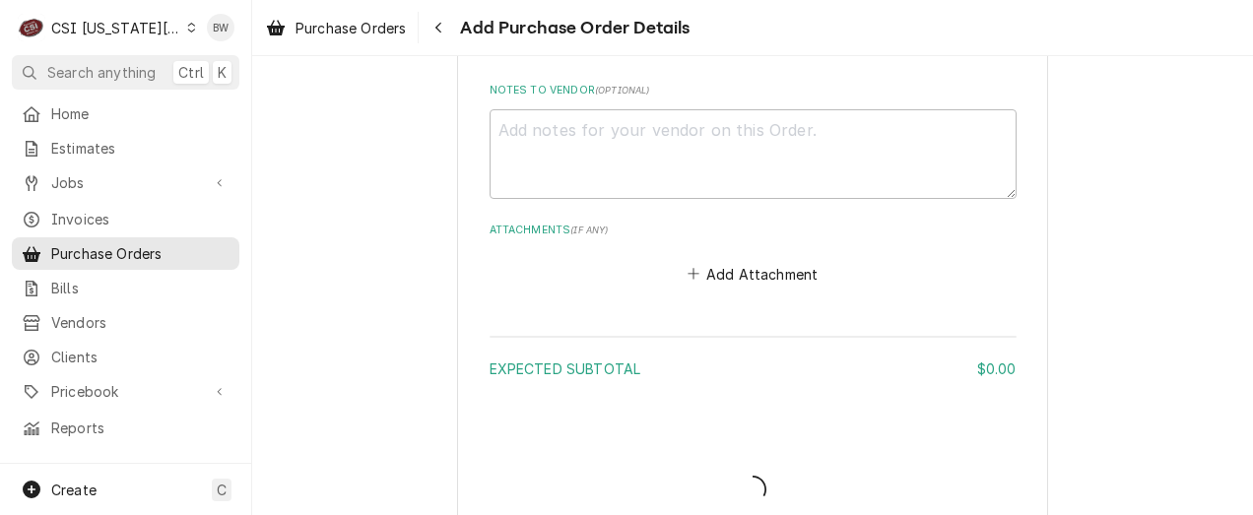
type textarea "x"
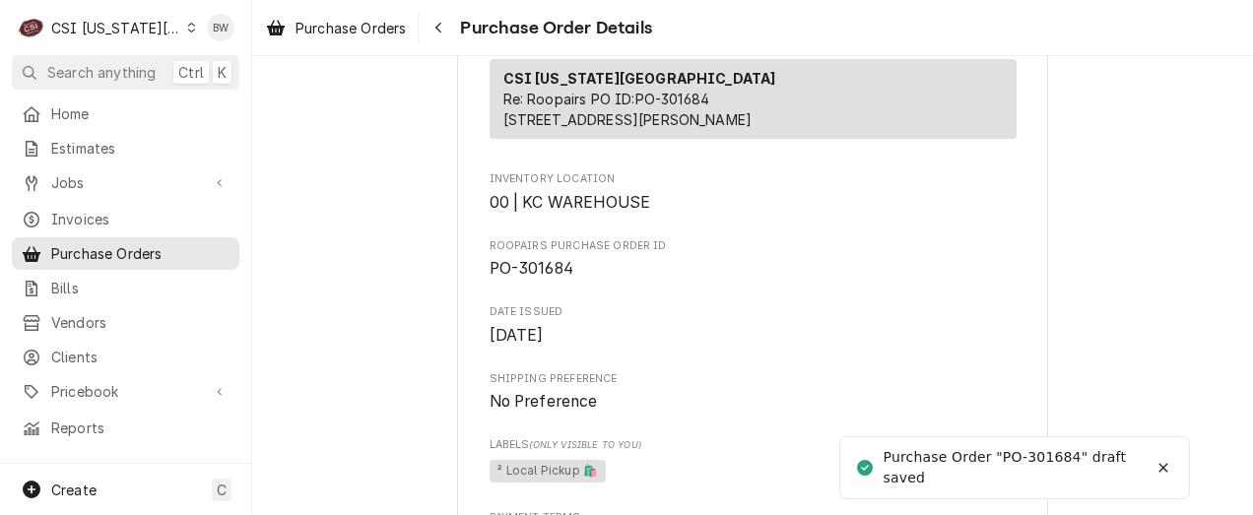
scroll to position [492, 0]
